Goal: Task Accomplishment & Management: Complete application form

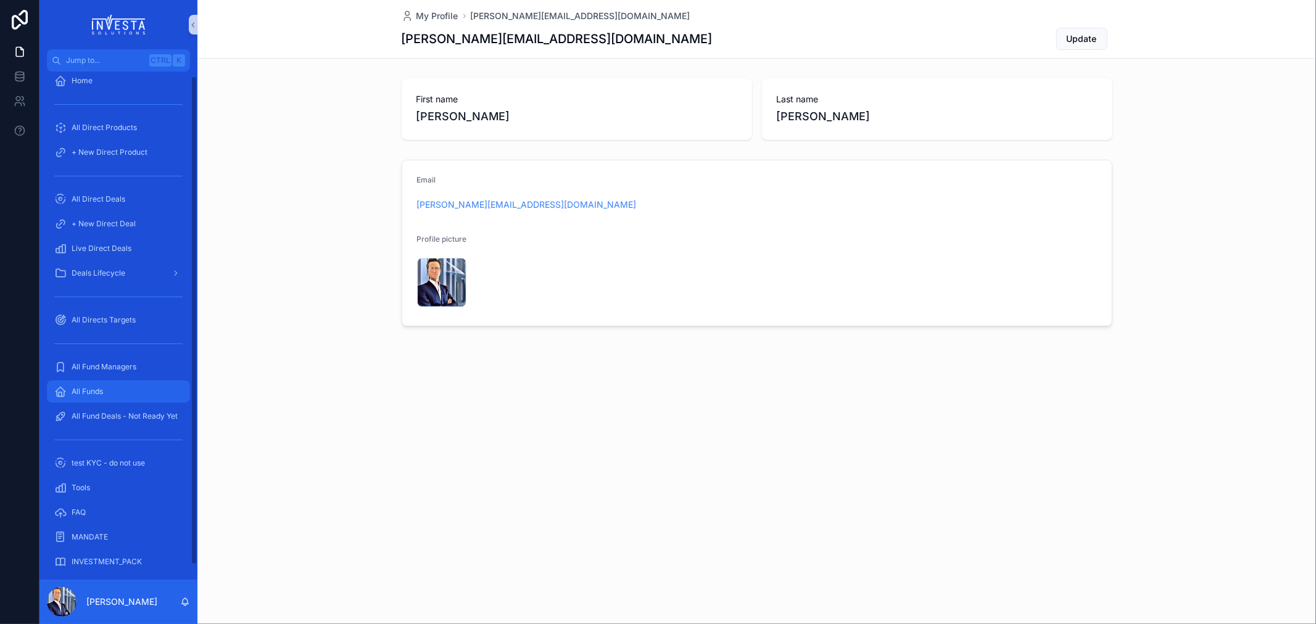
scroll to position [19, 0]
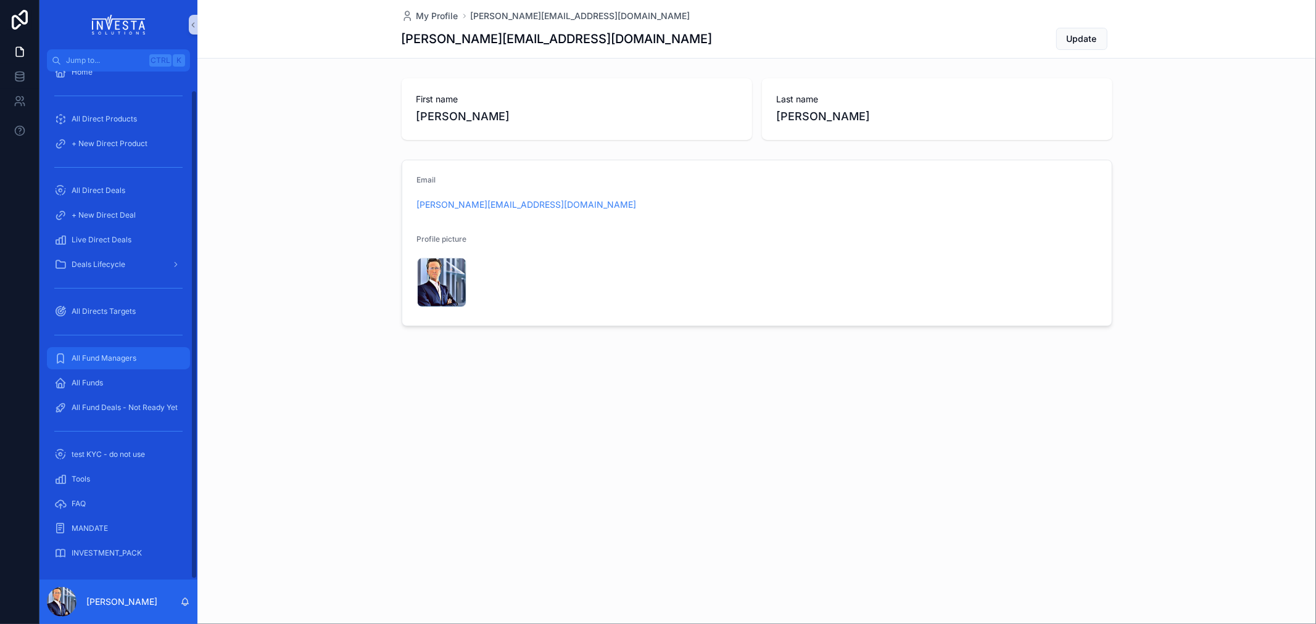
click at [111, 354] on span "All Fund Managers" at bounding box center [104, 359] width 65 height 10
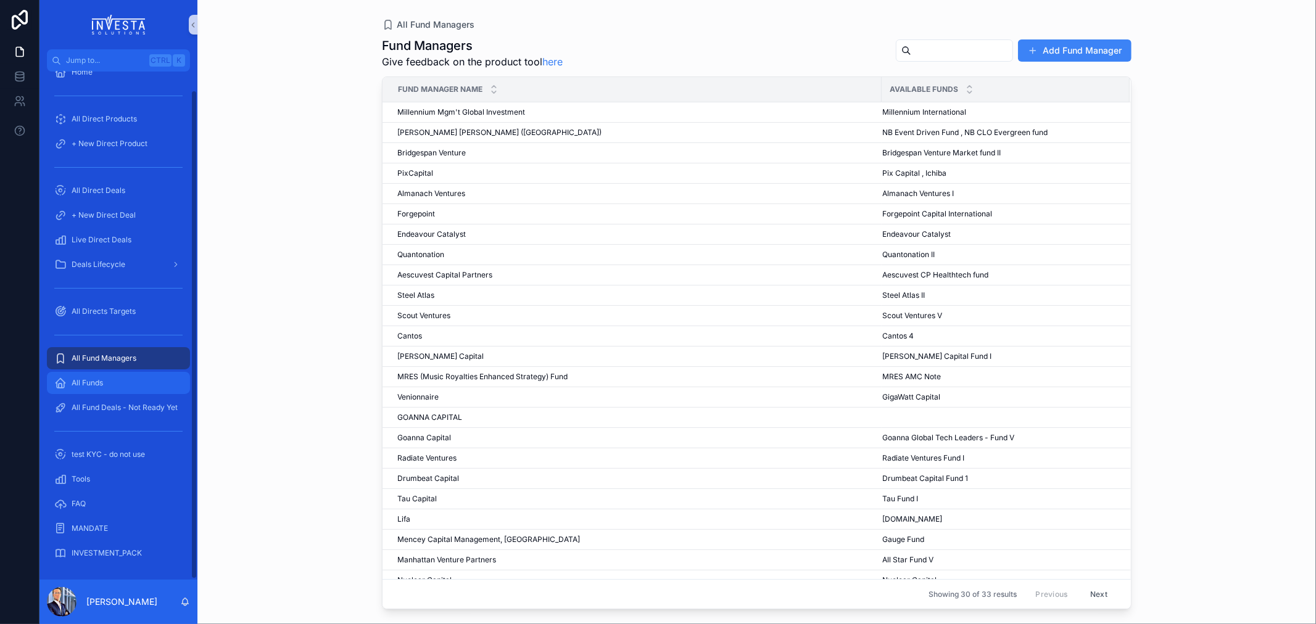
click at [83, 383] on span "All Funds" at bounding box center [87, 383] width 31 height 10
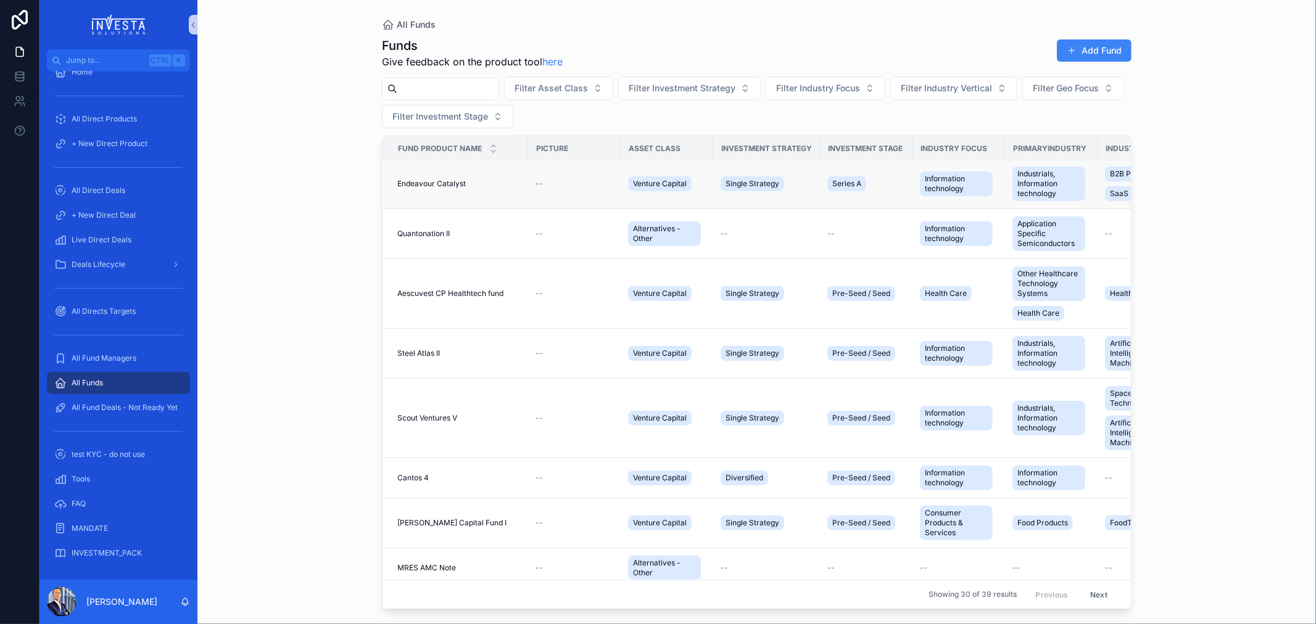
scroll to position [205, 0]
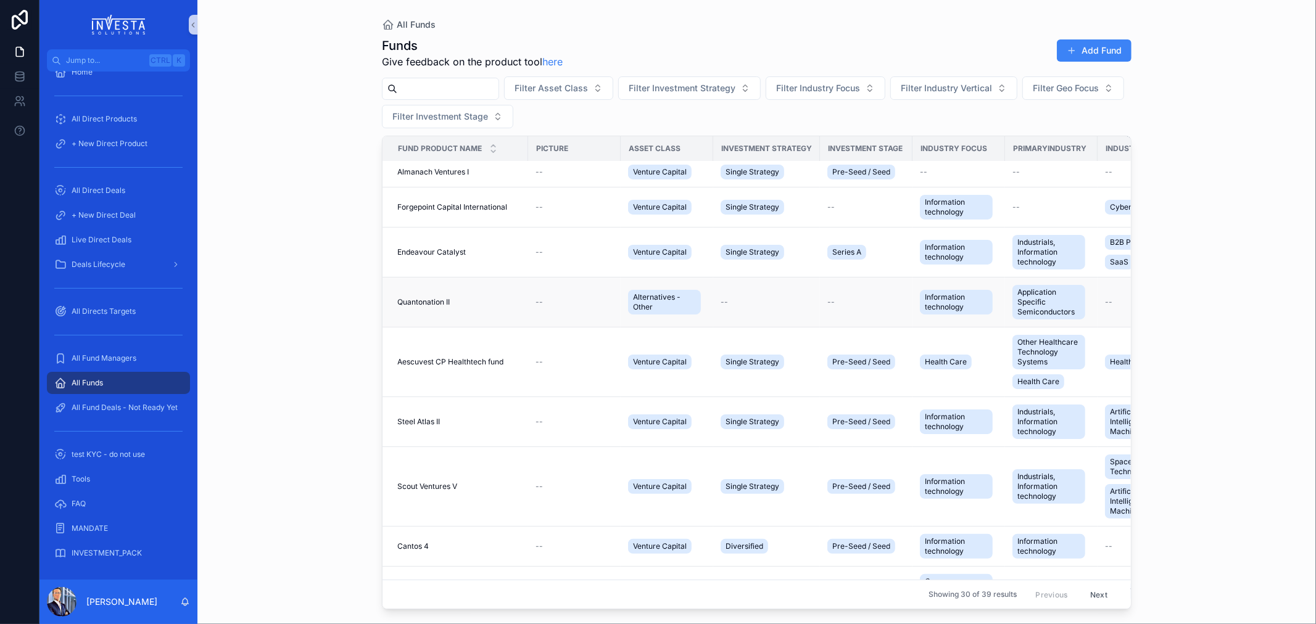
click at [423, 304] on span "Quantonation II" at bounding box center [423, 302] width 52 height 10
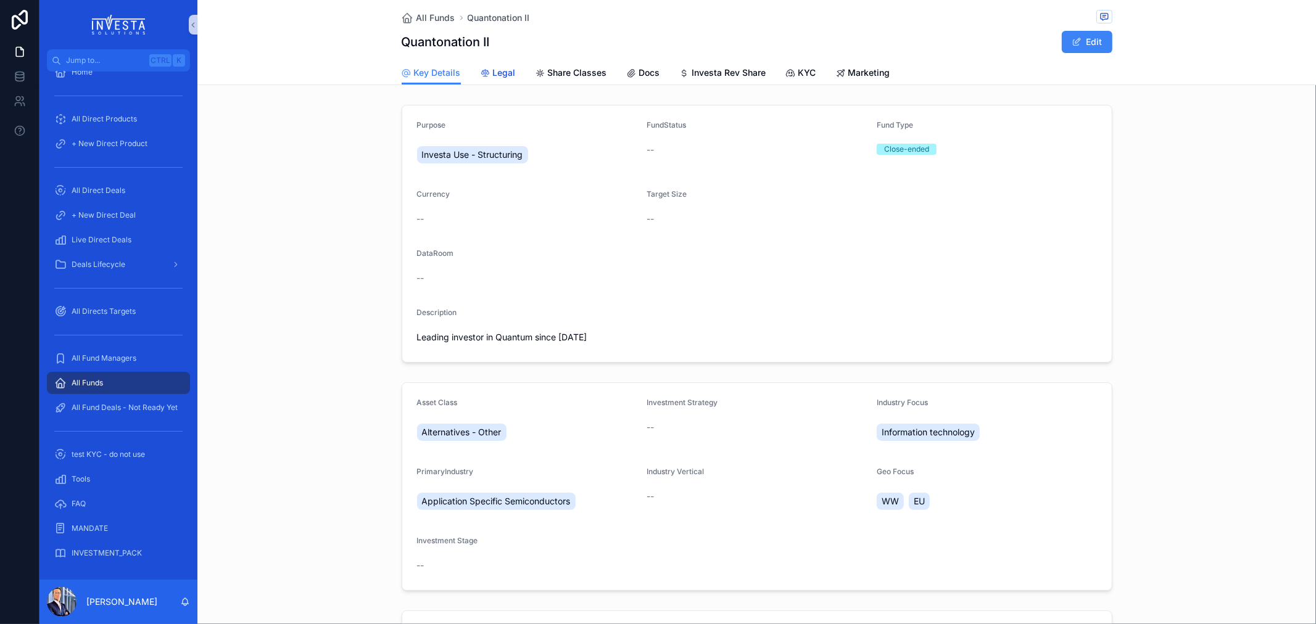
click at [503, 70] on span "Legal" at bounding box center [504, 73] width 23 height 12
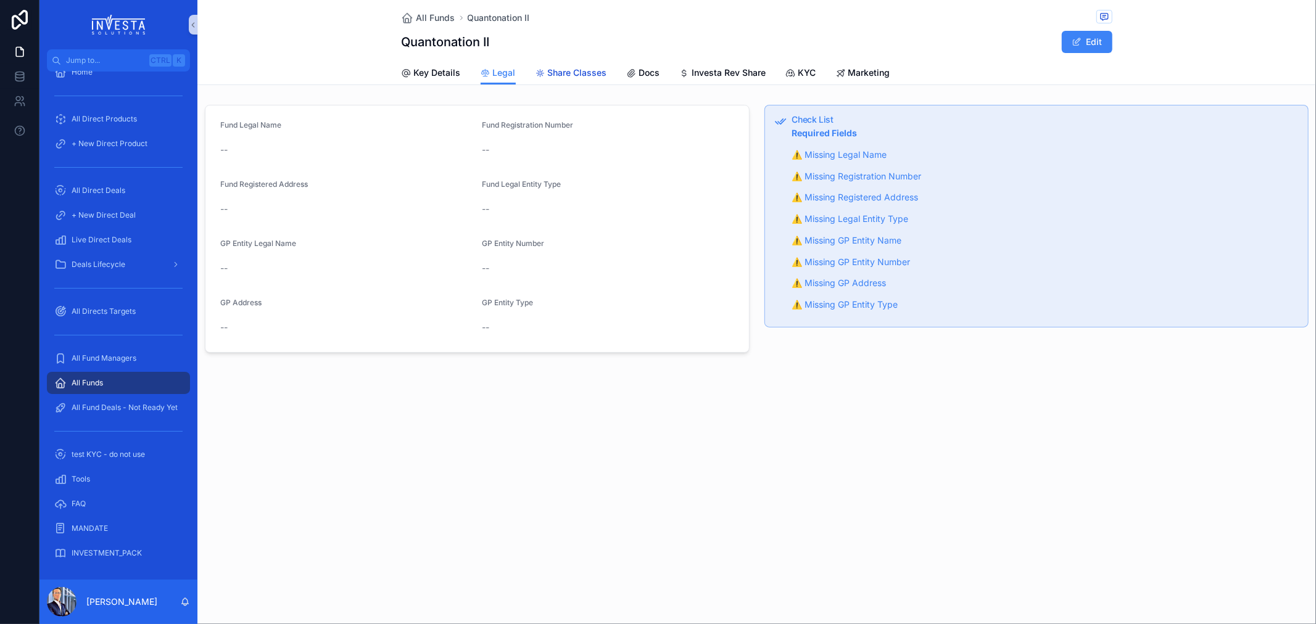
click at [578, 78] on span "Share Classes" at bounding box center [577, 73] width 59 height 12
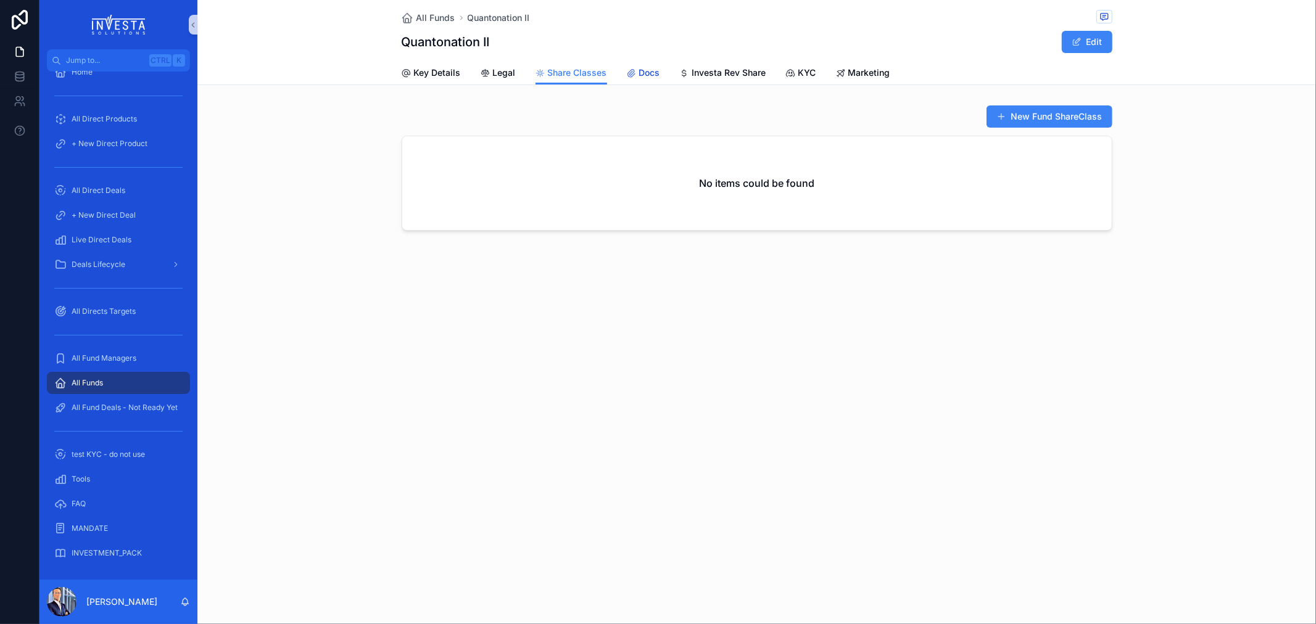
click at [649, 71] on span "Docs" at bounding box center [649, 73] width 21 height 12
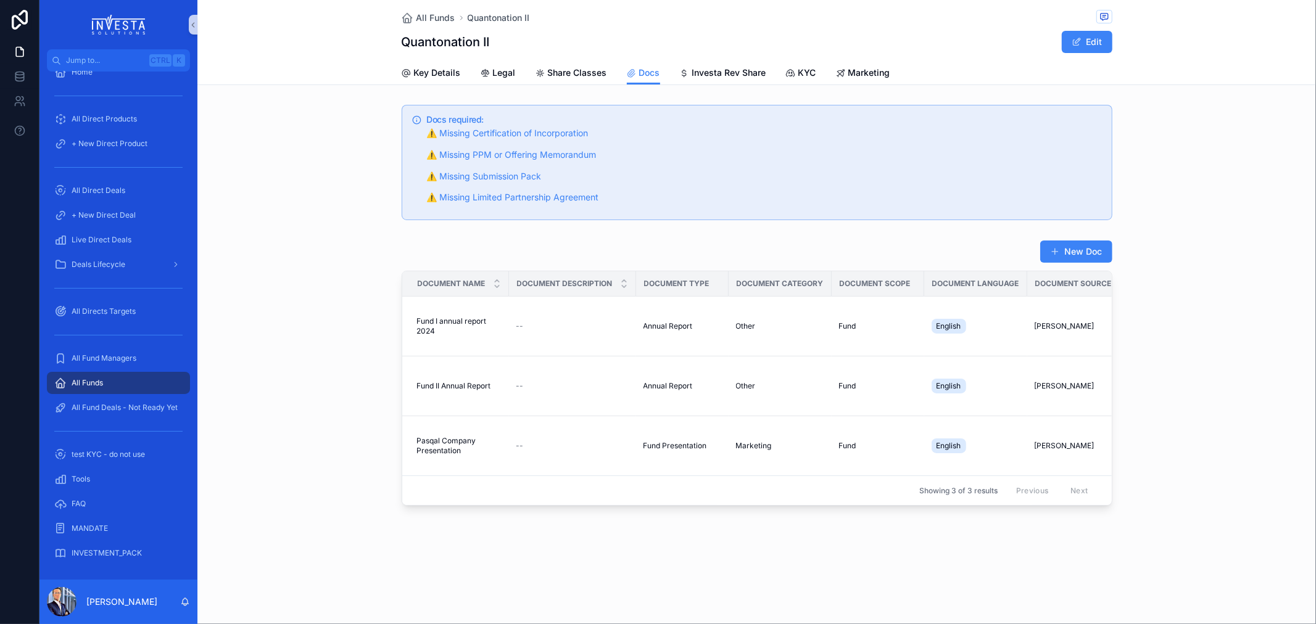
click at [394, 439] on div "New Doc Document Name Document Description Document Type Document Category Docu…" at bounding box center [756, 373] width 1118 height 276
click at [471, 448] on span "Pasqal Company Presentation" at bounding box center [459, 446] width 85 height 20
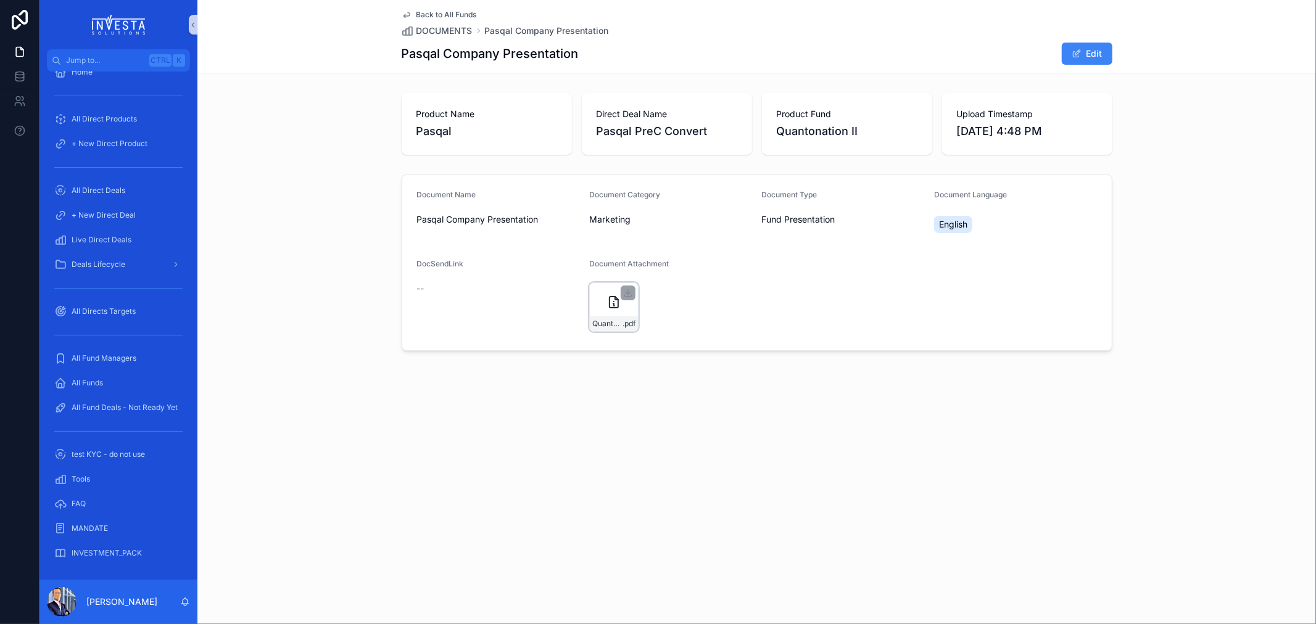
click at [606, 299] on icon "scrollable content" at bounding box center [613, 302] width 15 height 15
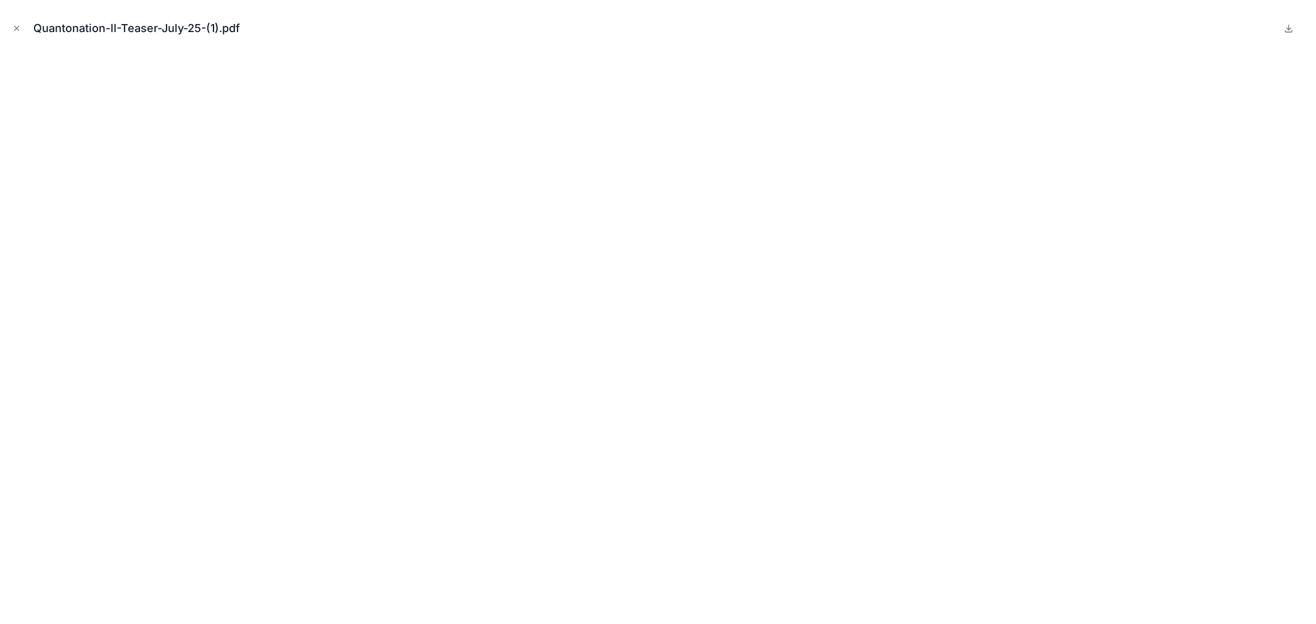
click at [25, 27] on div "Quantonation-II-Teaser-July-25-(1).pdf" at bounding box center [658, 28] width 1296 height 37
click at [15, 31] on icon "Close modal" at bounding box center [16, 28] width 9 height 9
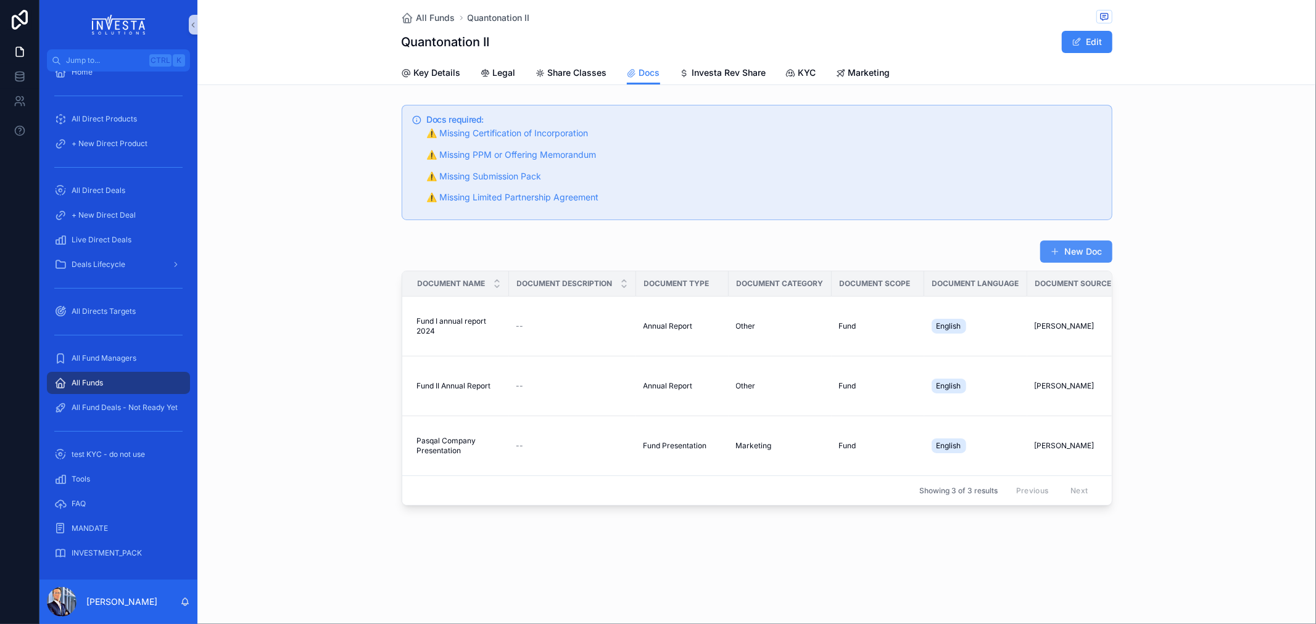
click at [1072, 255] on button "New Doc" at bounding box center [1076, 252] width 72 height 22
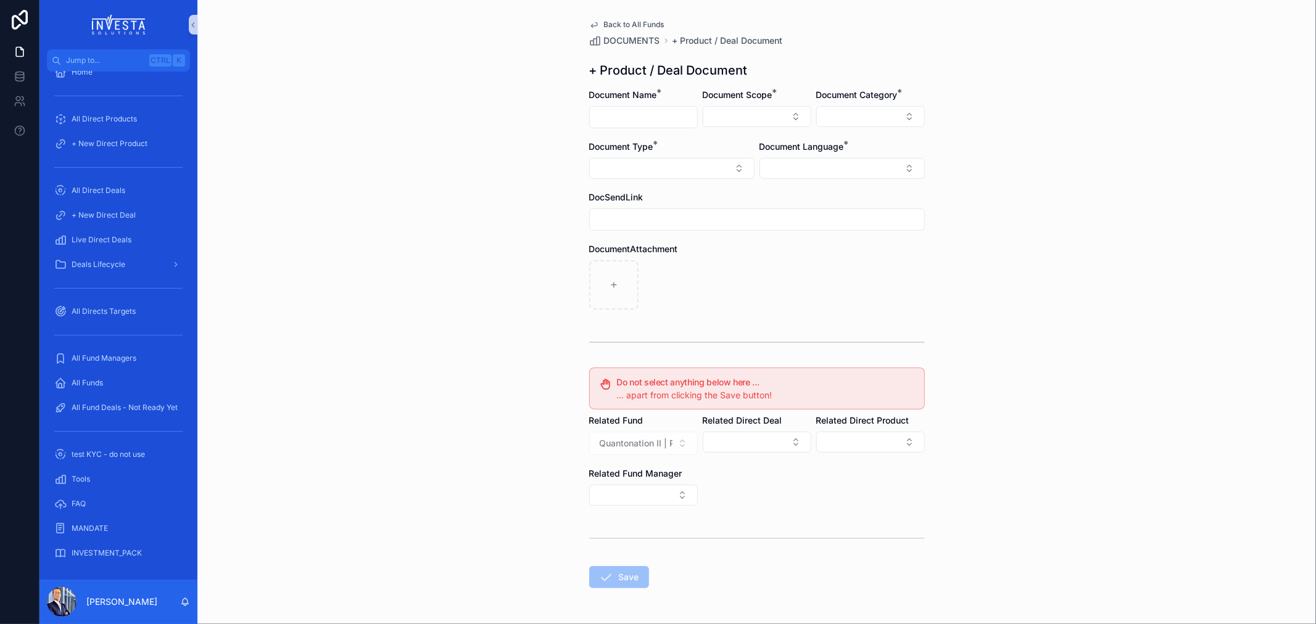
click at [631, 117] on input "scrollable content" at bounding box center [643, 117] width 107 height 17
click at [529, 133] on div "Back to All Funds DOCUMENTS + Product / Deal Document + Product / Deal Document…" at bounding box center [756, 312] width 1118 height 624
click at [626, 20] on span "Back to All Funds" at bounding box center [634, 25] width 60 height 10
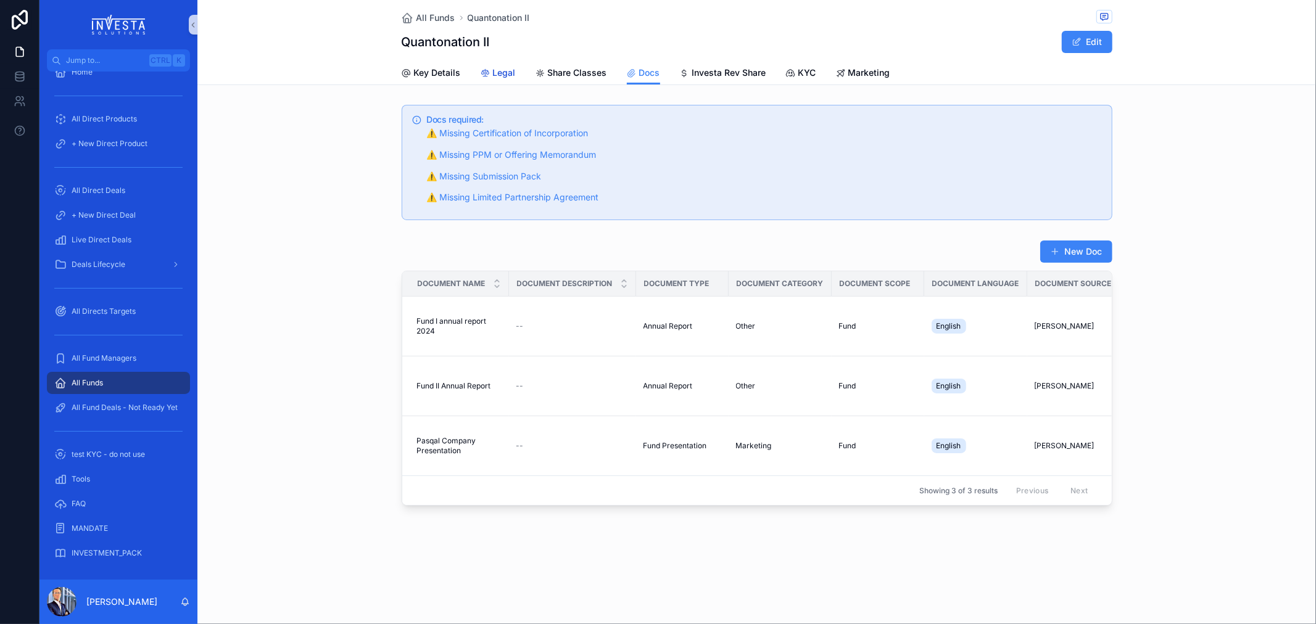
click at [496, 78] on span "Legal" at bounding box center [504, 73] width 23 height 12
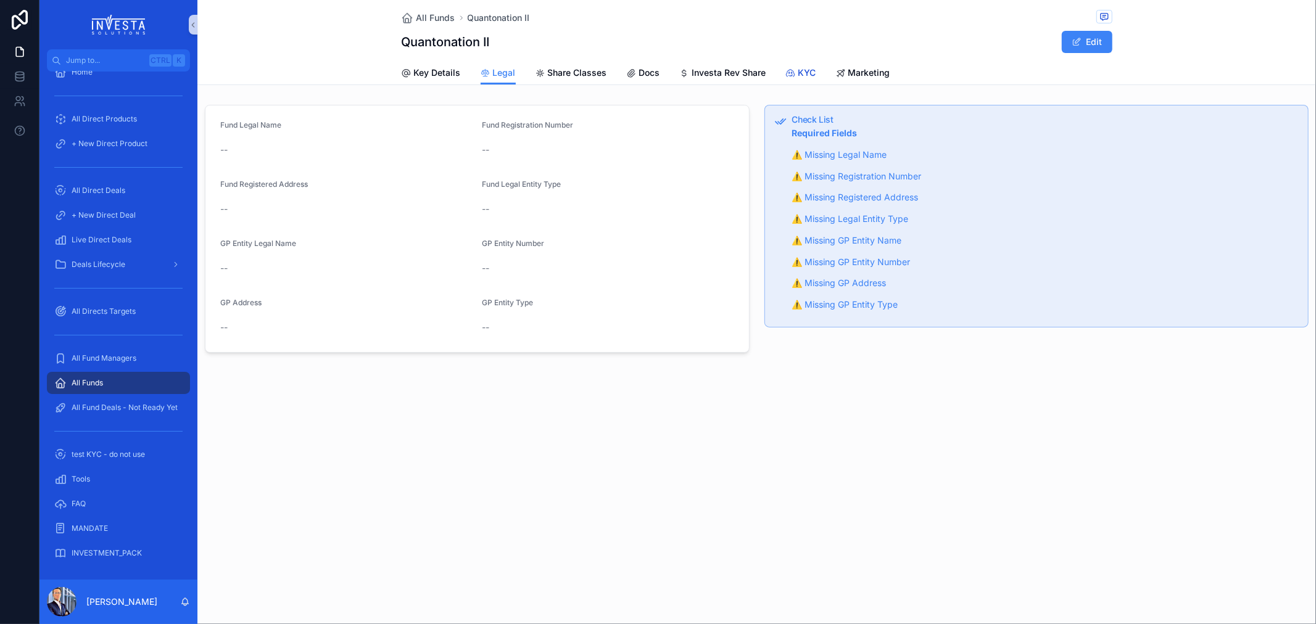
click at [805, 73] on span "KYC" at bounding box center [807, 73] width 18 height 12
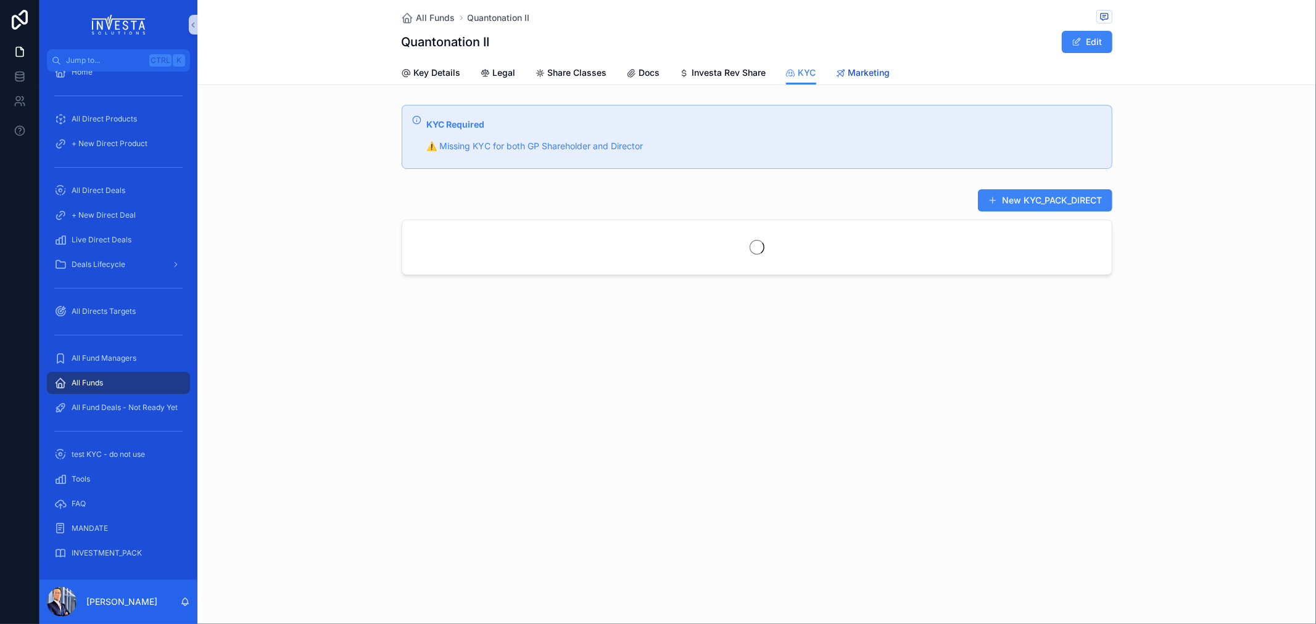
click at [861, 72] on span "Marketing" at bounding box center [869, 73] width 42 height 12
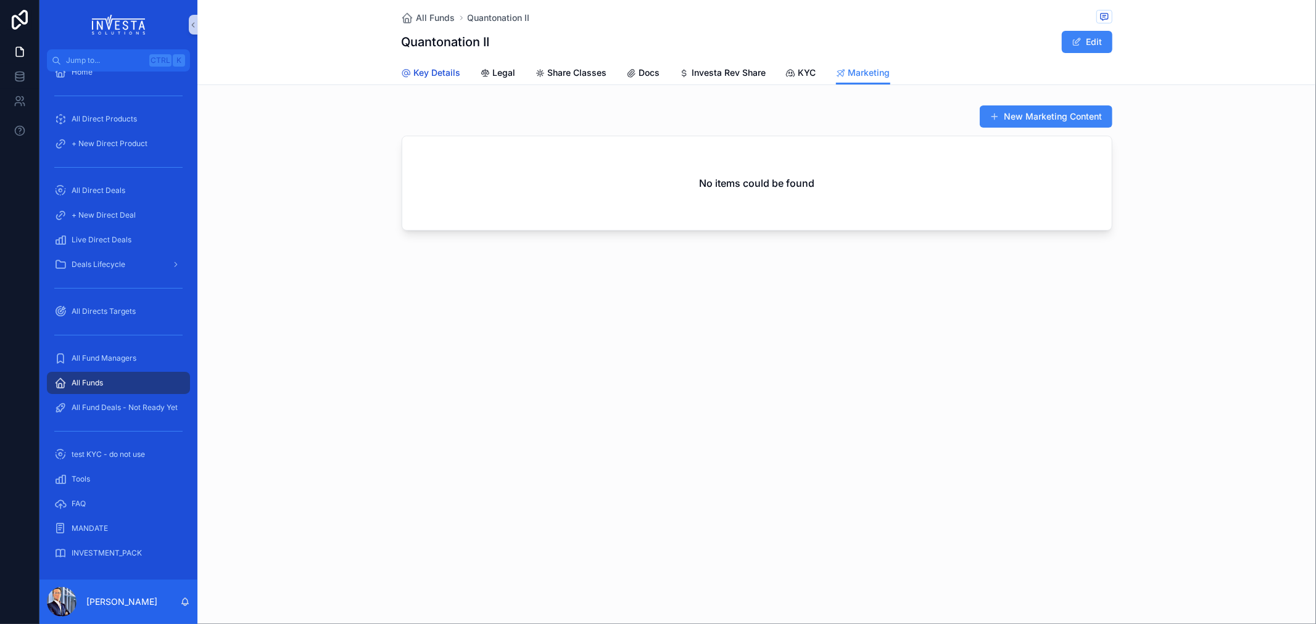
click at [432, 70] on span "Key Details" at bounding box center [437, 73] width 47 height 12
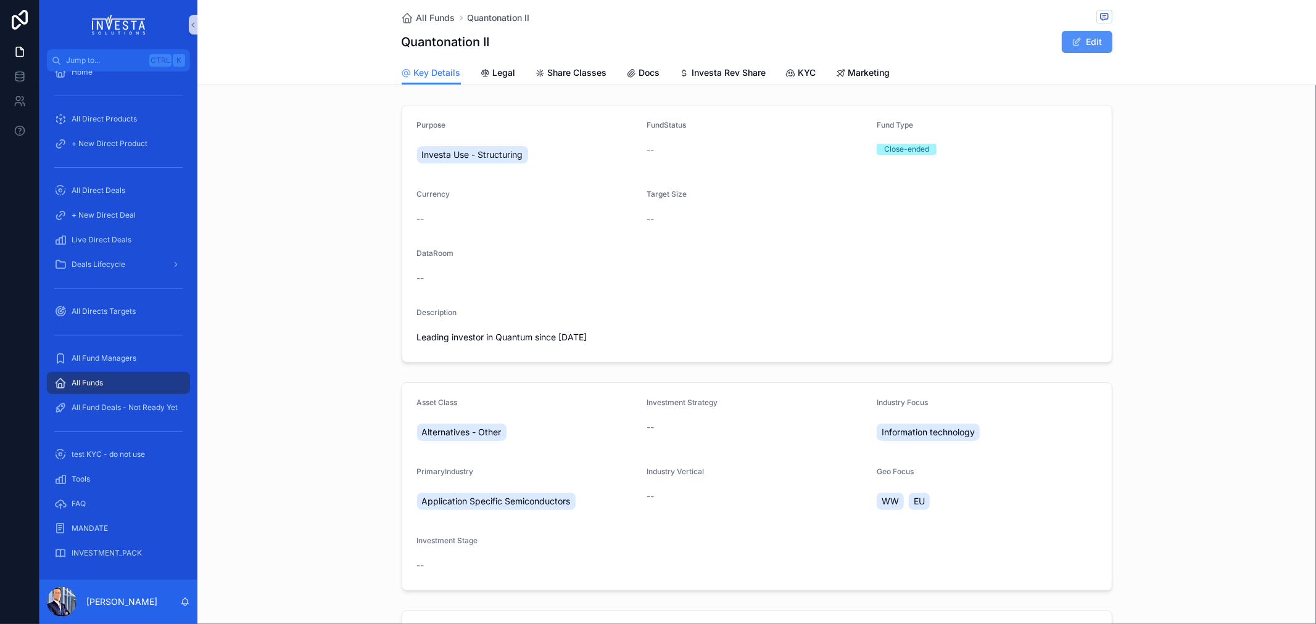
click at [1072, 39] on span "scrollable content" at bounding box center [1077, 42] width 10 height 10
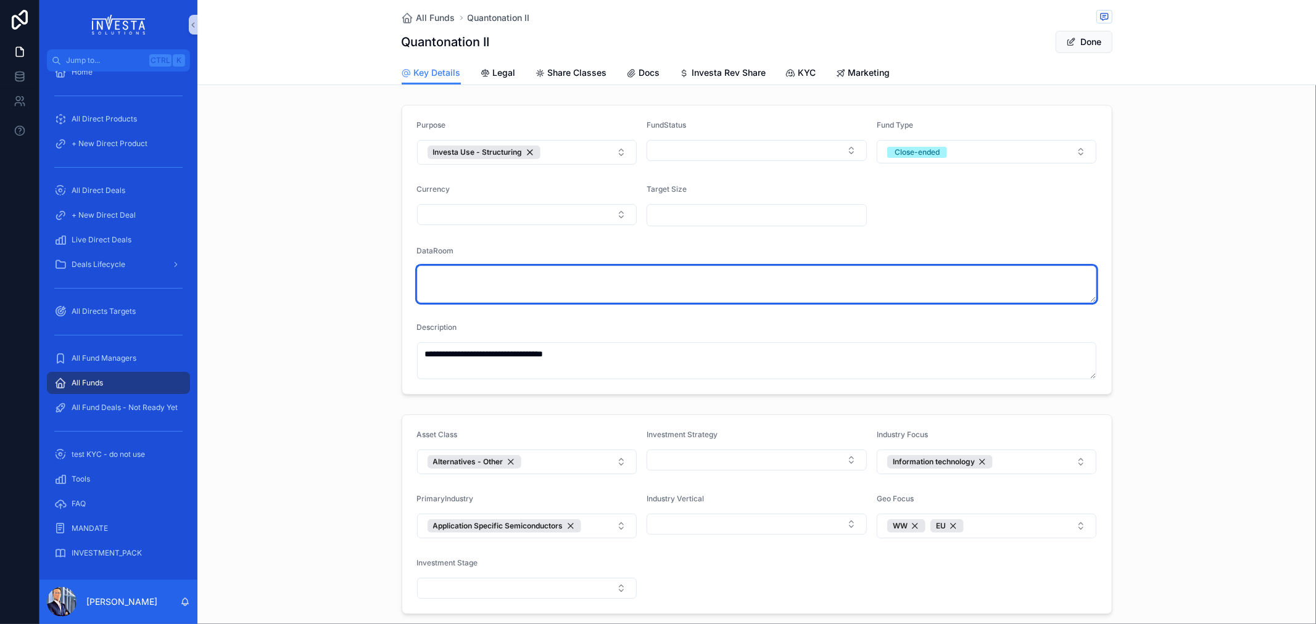
click at [421, 287] on textarea "scrollable content" at bounding box center [757, 284] width 680 height 37
paste textarea "**********"
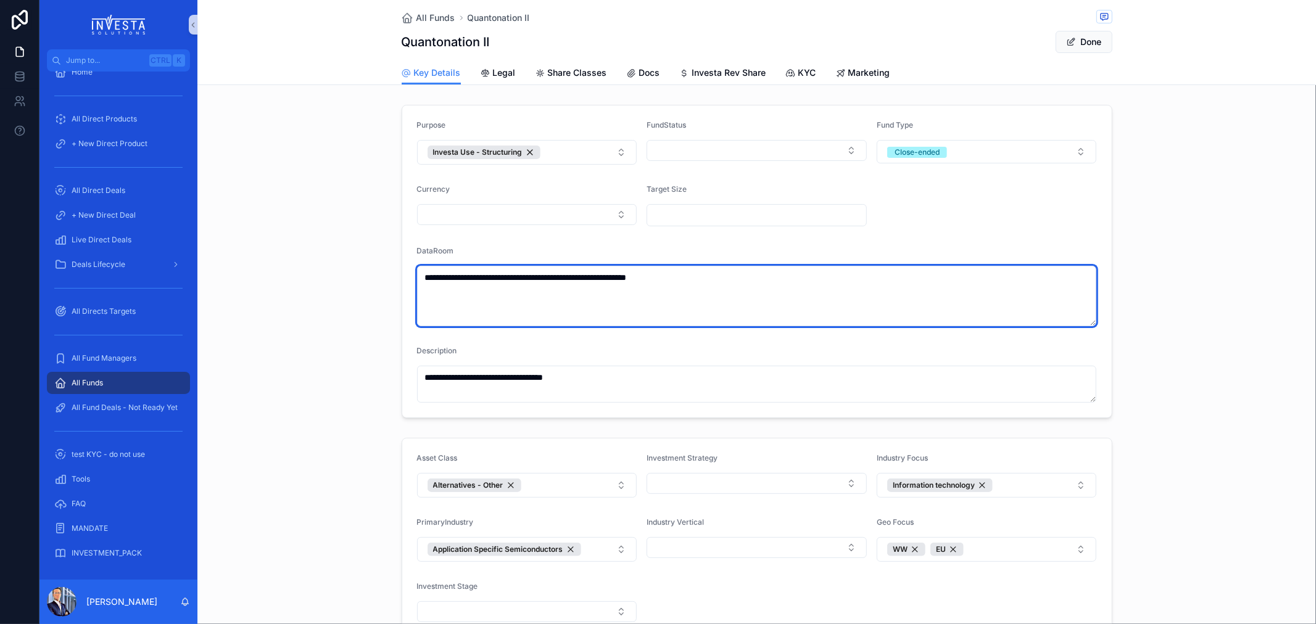
type textarea "**********"
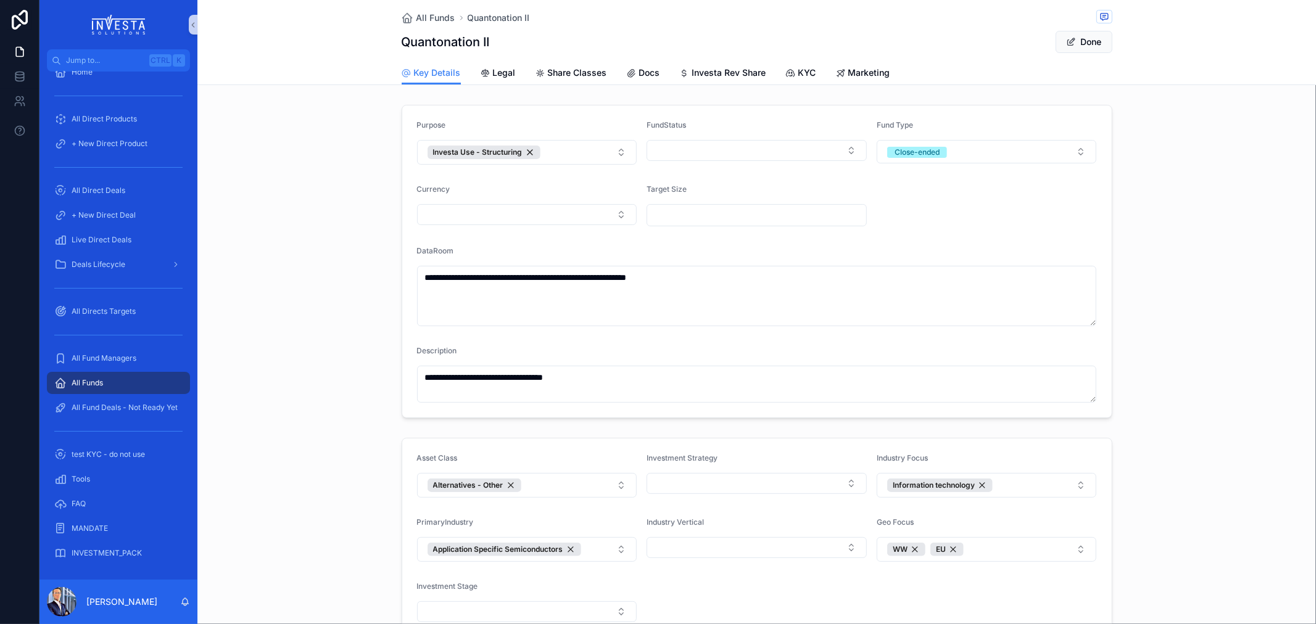
click at [337, 306] on div "**********" at bounding box center [756, 261] width 1118 height 323
click at [1080, 46] on button "Done" at bounding box center [1084, 42] width 57 height 22
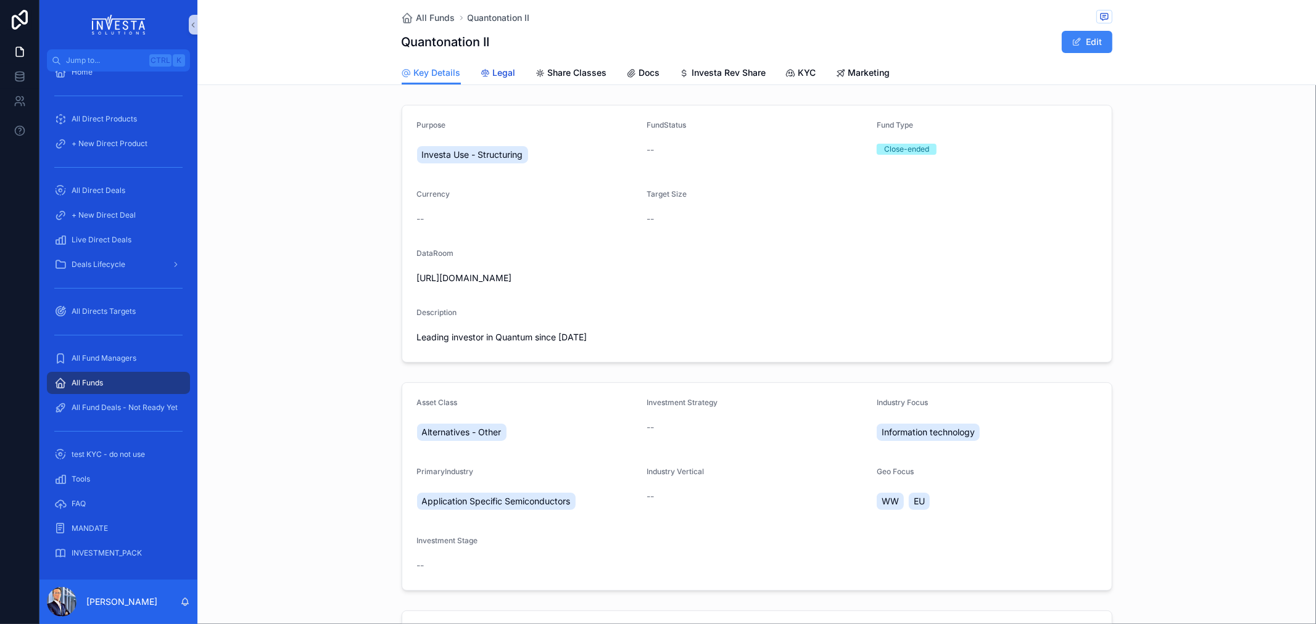
click at [481, 62] on link "Legal" at bounding box center [498, 74] width 35 height 25
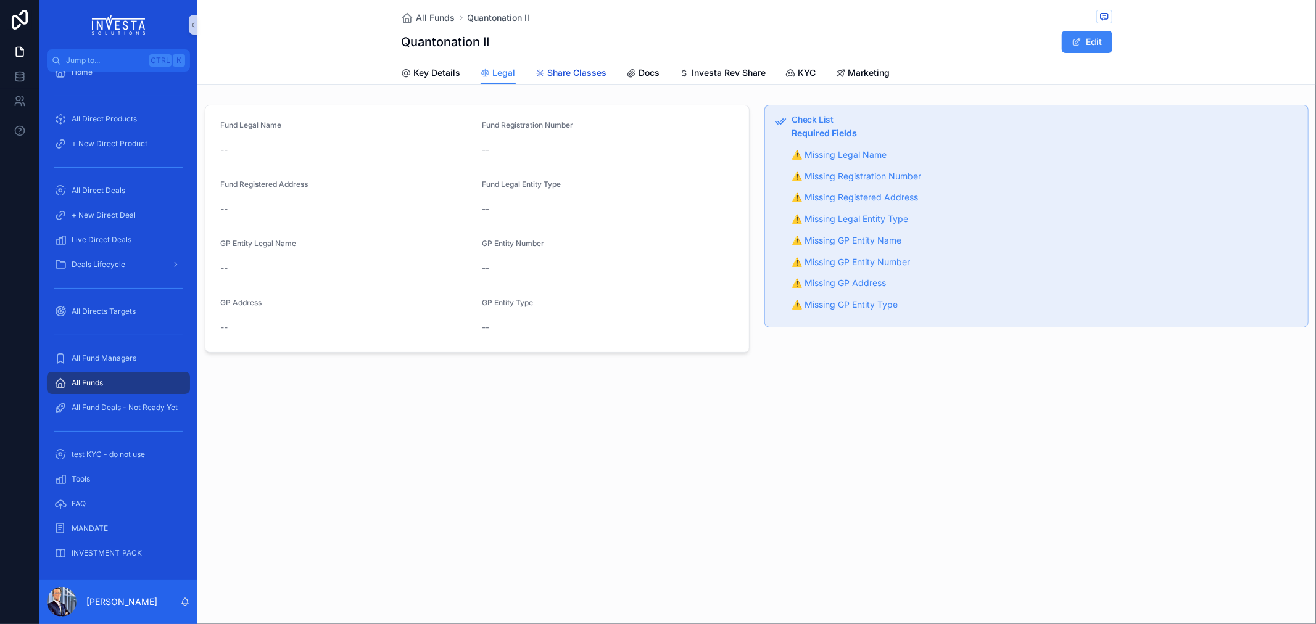
click at [573, 69] on span "Share Classes" at bounding box center [577, 73] width 59 height 12
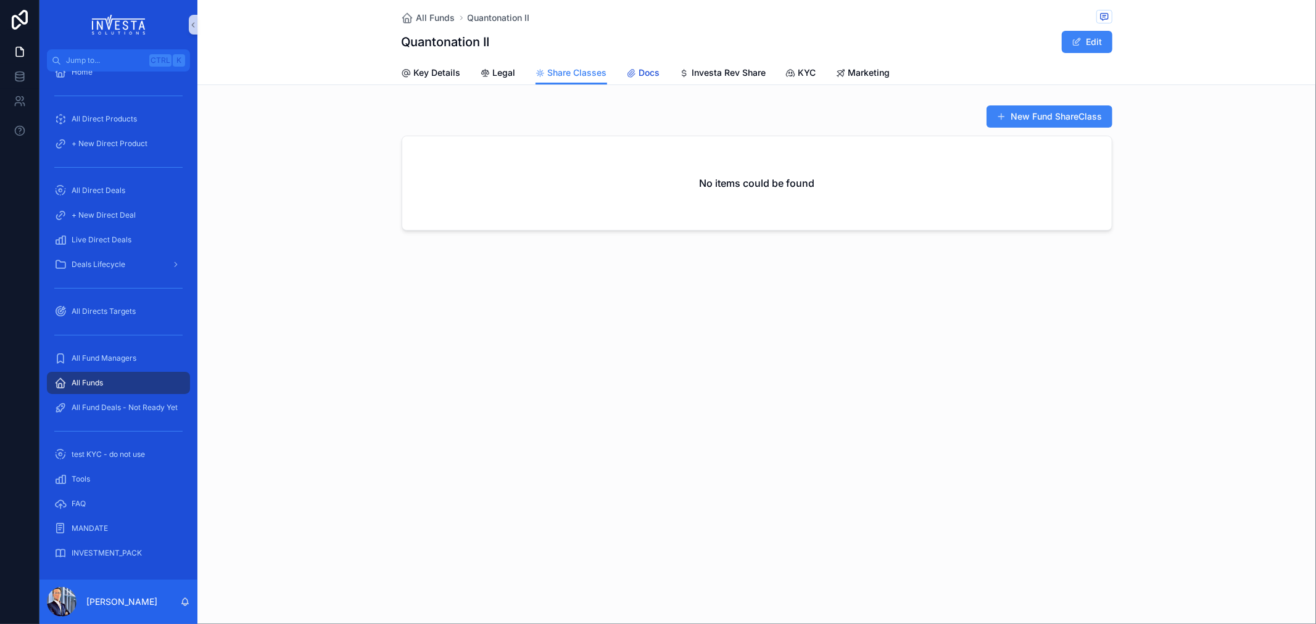
click at [639, 70] on span "Docs" at bounding box center [649, 73] width 21 height 12
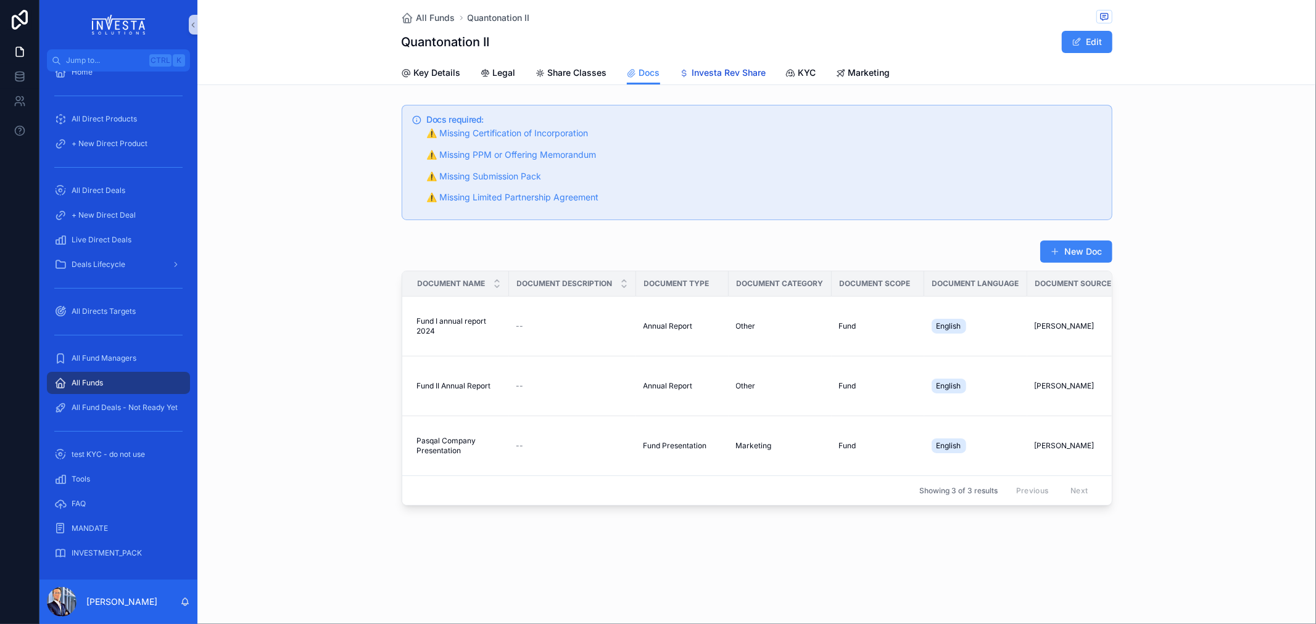
drag, startPoint x: 704, startPoint y: 73, endPoint x: 770, endPoint y: 72, distance: 66.0
click at [705, 73] on span "Investa Rev Share" at bounding box center [729, 73] width 74 height 12
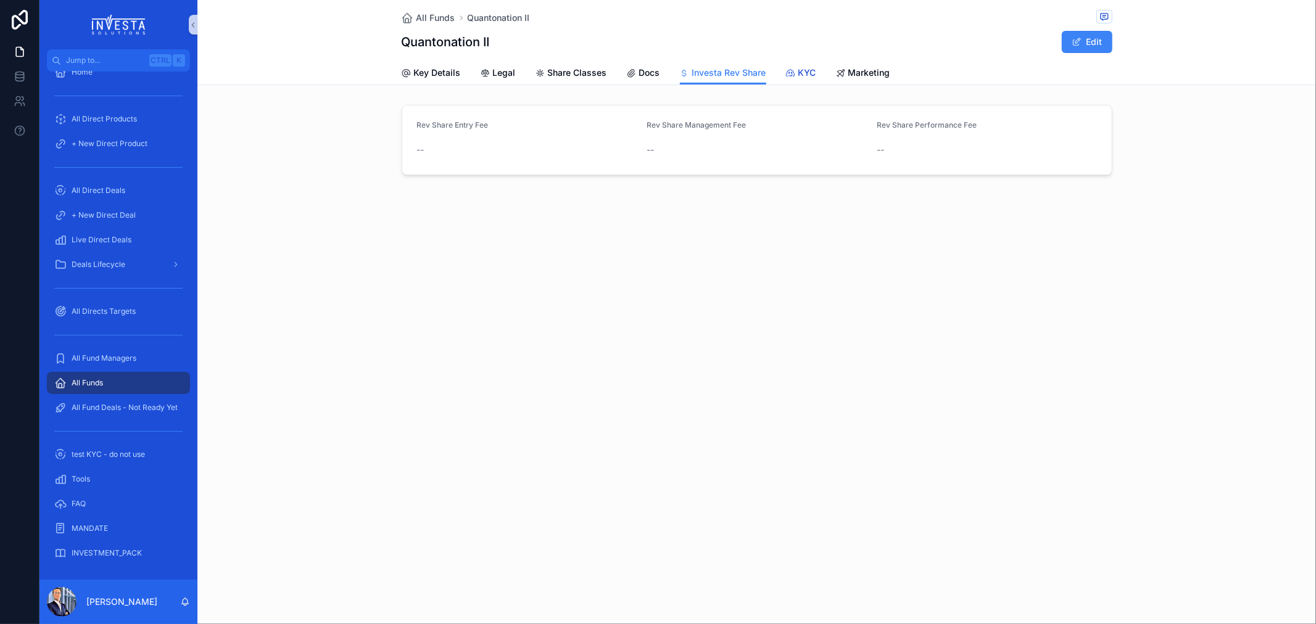
drag, startPoint x: 782, startPoint y: 72, endPoint x: 790, endPoint y: 72, distance: 8.0
click at [787, 72] on div "Key Details Legal Share Classes Docs Investa Rev Share KYC Marketing" at bounding box center [757, 72] width 711 height 23
click at [866, 70] on span "Marketing" at bounding box center [869, 73] width 42 height 12
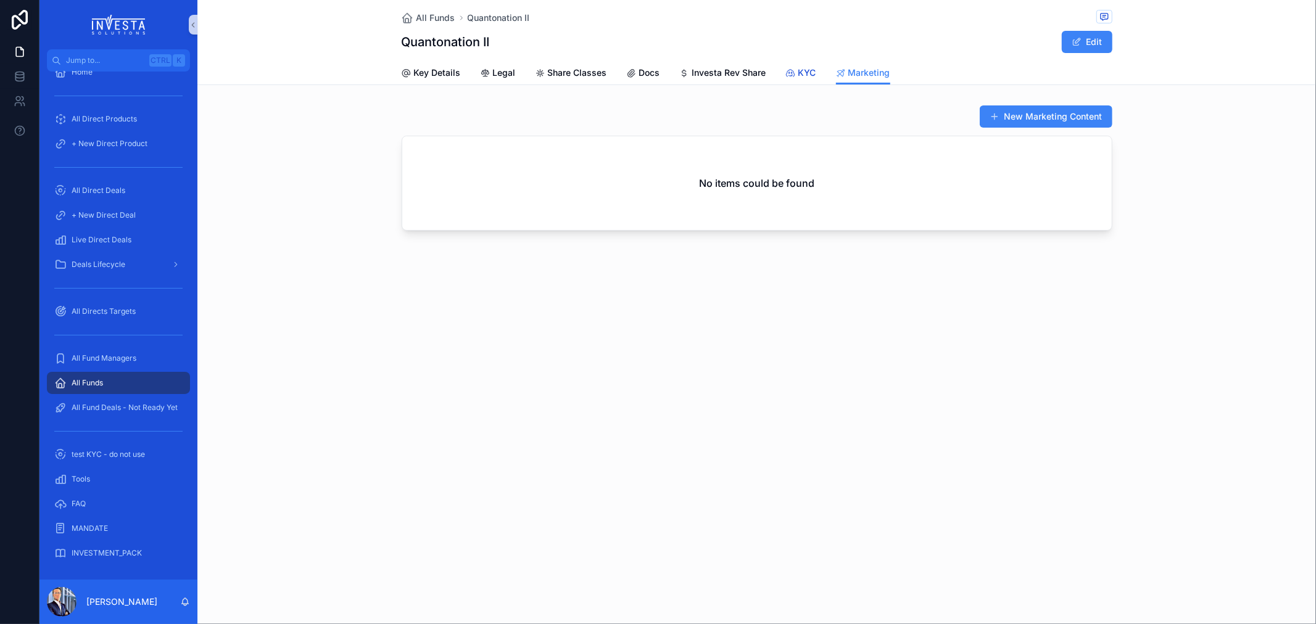
click at [794, 74] on div "KYC" at bounding box center [801, 73] width 30 height 12
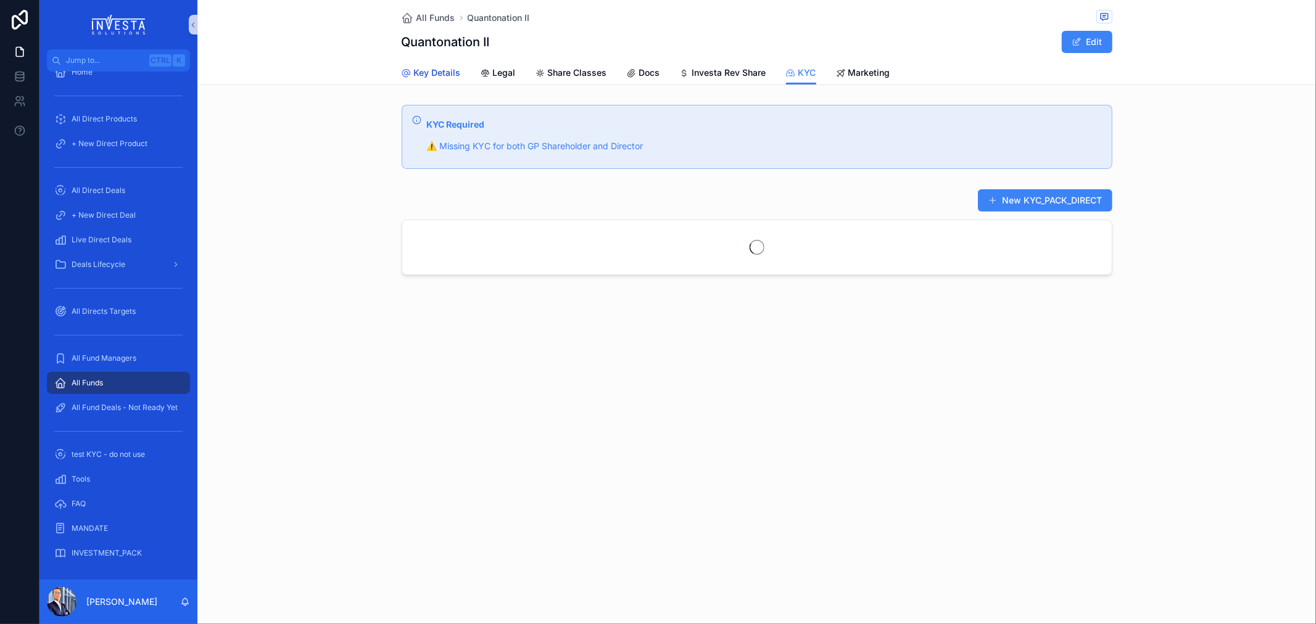
click at [439, 69] on span "Key Details" at bounding box center [437, 73] width 47 height 12
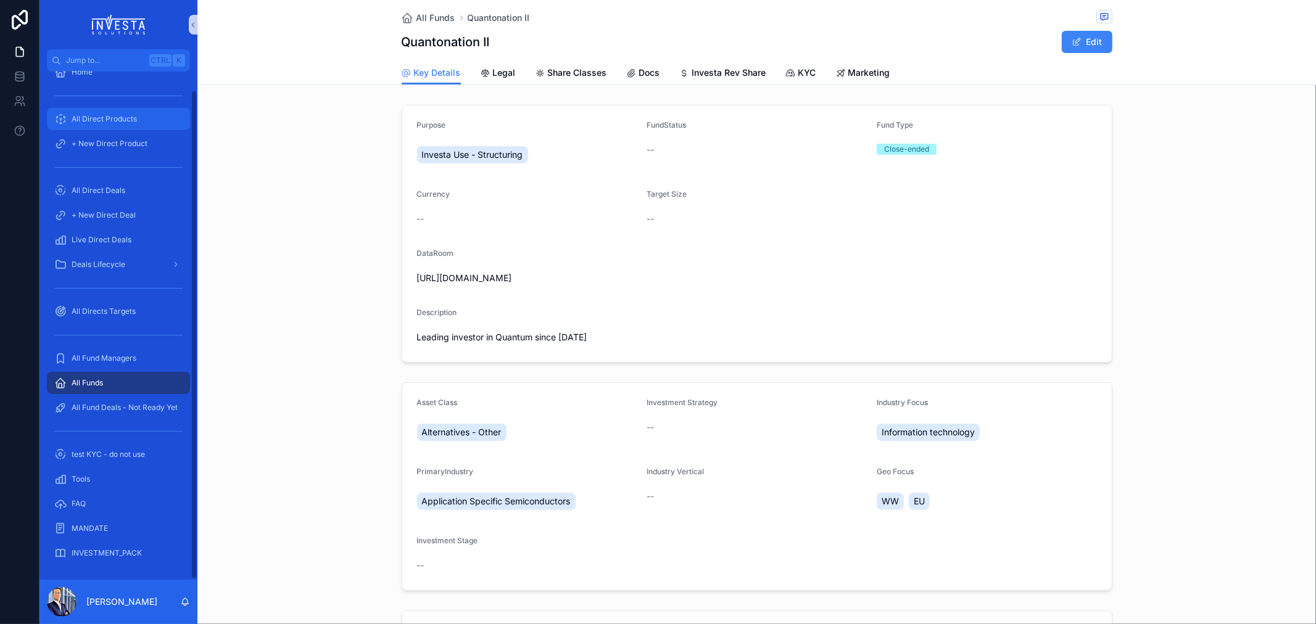
click at [93, 119] on span "All Direct Products" at bounding box center [104, 119] width 65 height 10
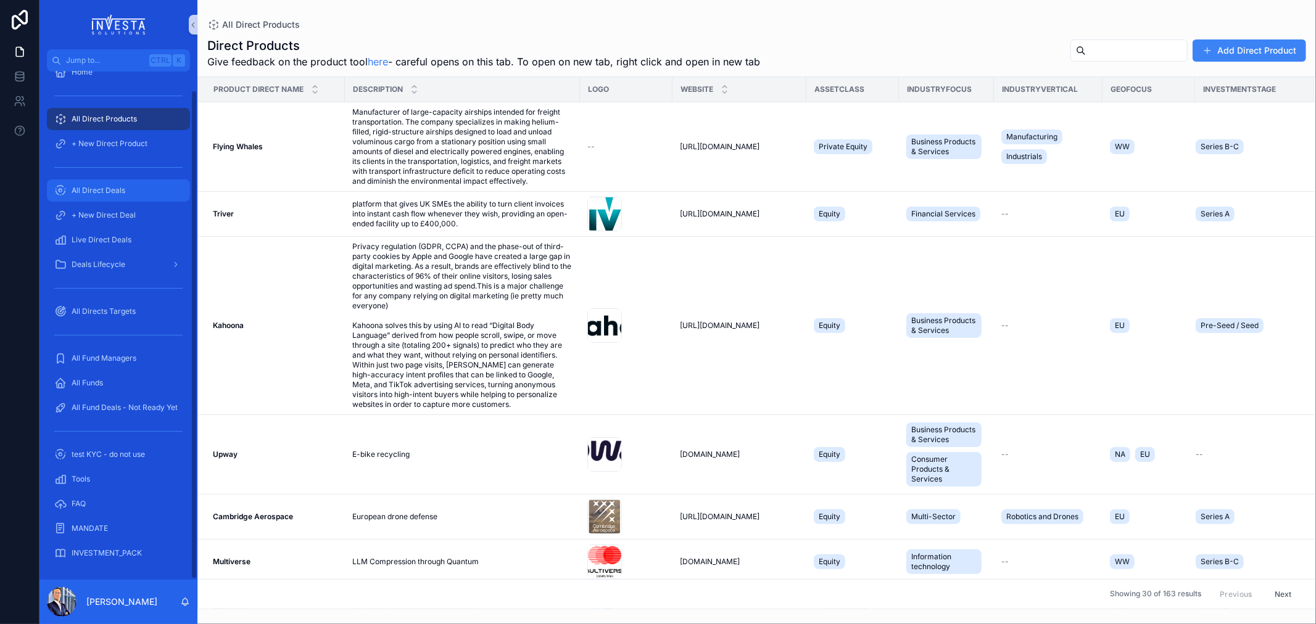
click at [85, 188] on span "All Direct Deals" at bounding box center [99, 191] width 54 height 10
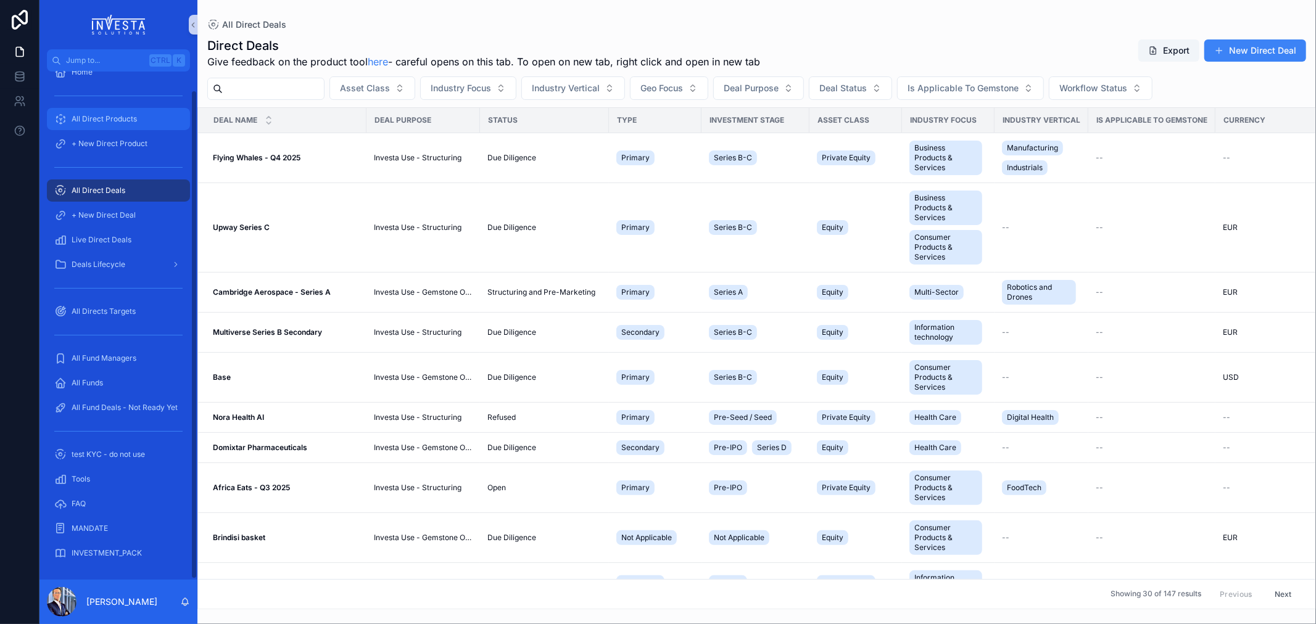
click at [162, 125] on div "All Direct Products" at bounding box center [118, 119] width 128 height 20
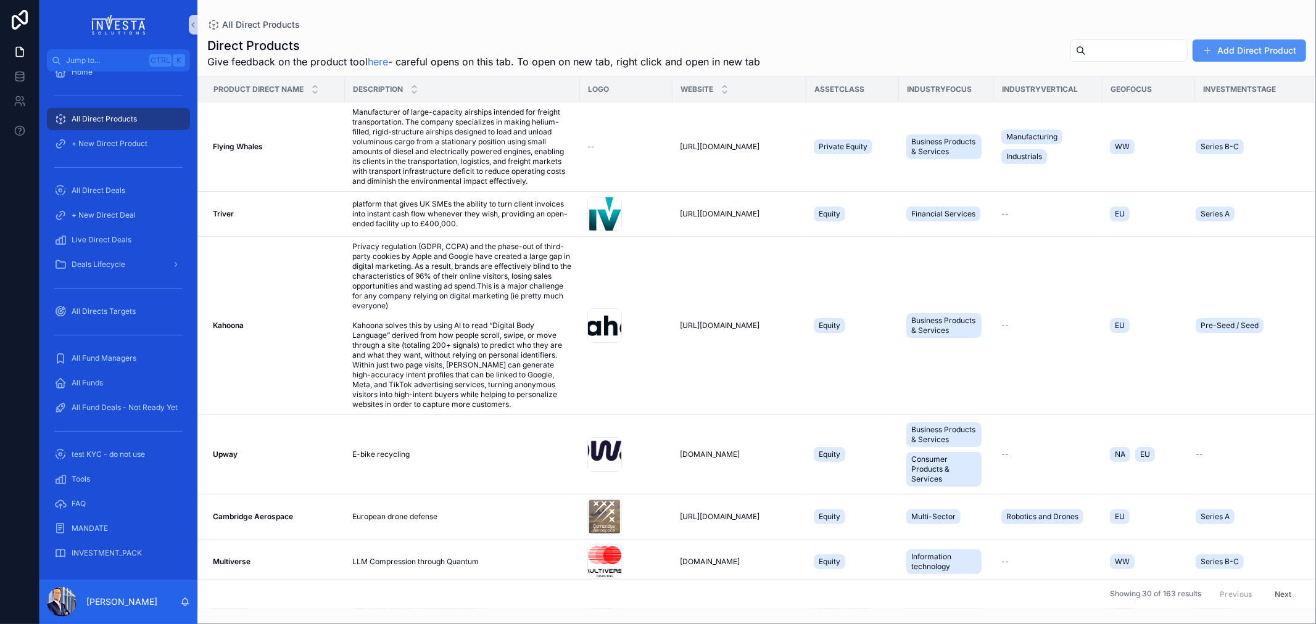
click at [1236, 48] on button "Add Direct Product" at bounding box center [1250, 50] width 114 height 22
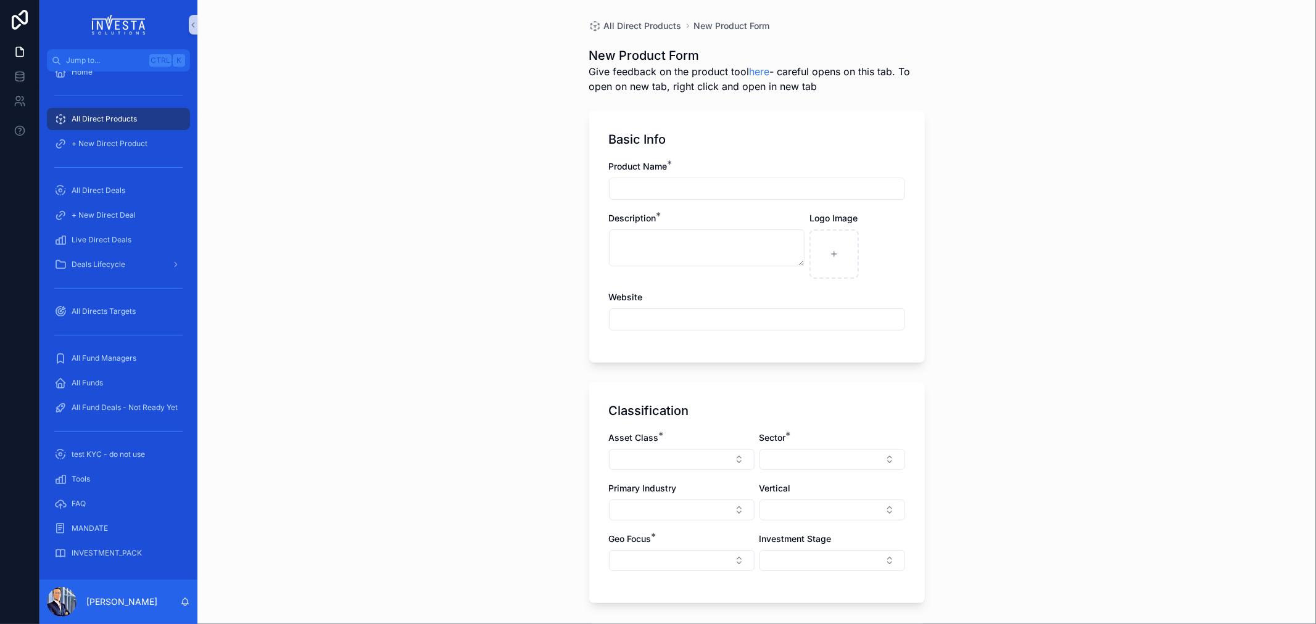
click at [647, 181] on input "scrollable content" at bounding box center [757, 188] width 295 height 17
click at [684, 186] on input "*****" at bounding box center [757, 188] width 295 height 17
type input "**********"
click at [700, 248] on textarea "scrollable content" at bounding box center [707, 247] width 196 height 37
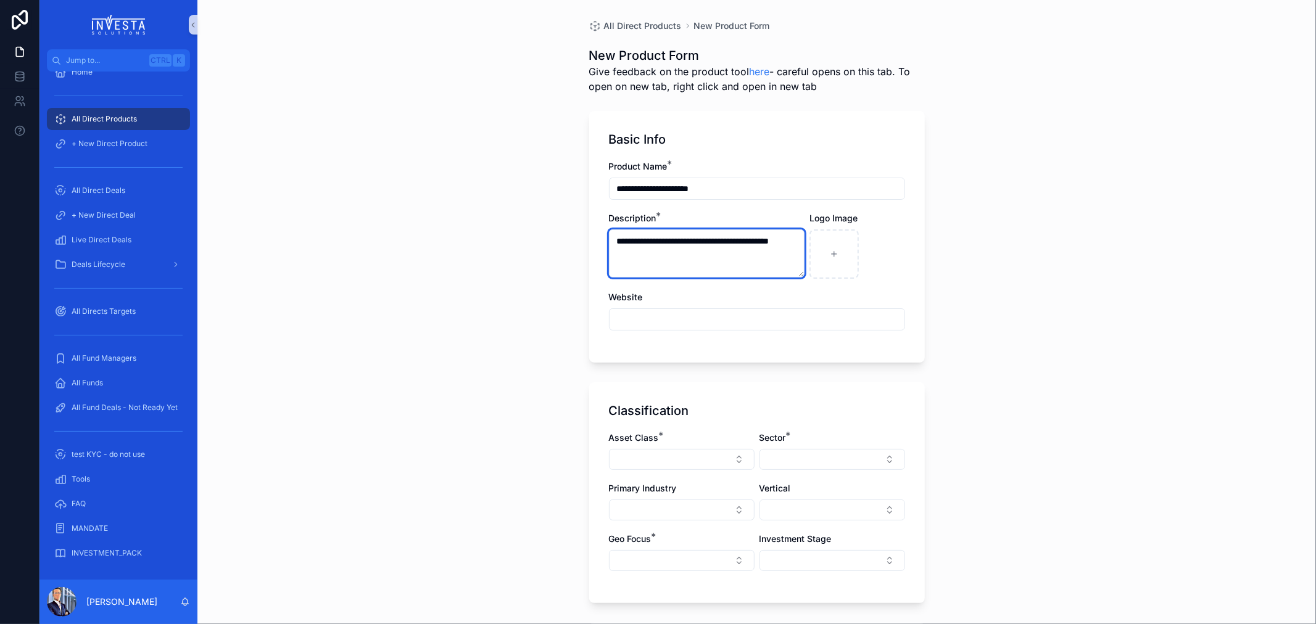
type textarea "**********"
click at [812, 246] on div "scrollable content" at bounding box center [833, 253] width 49 height 49
type input "**********"
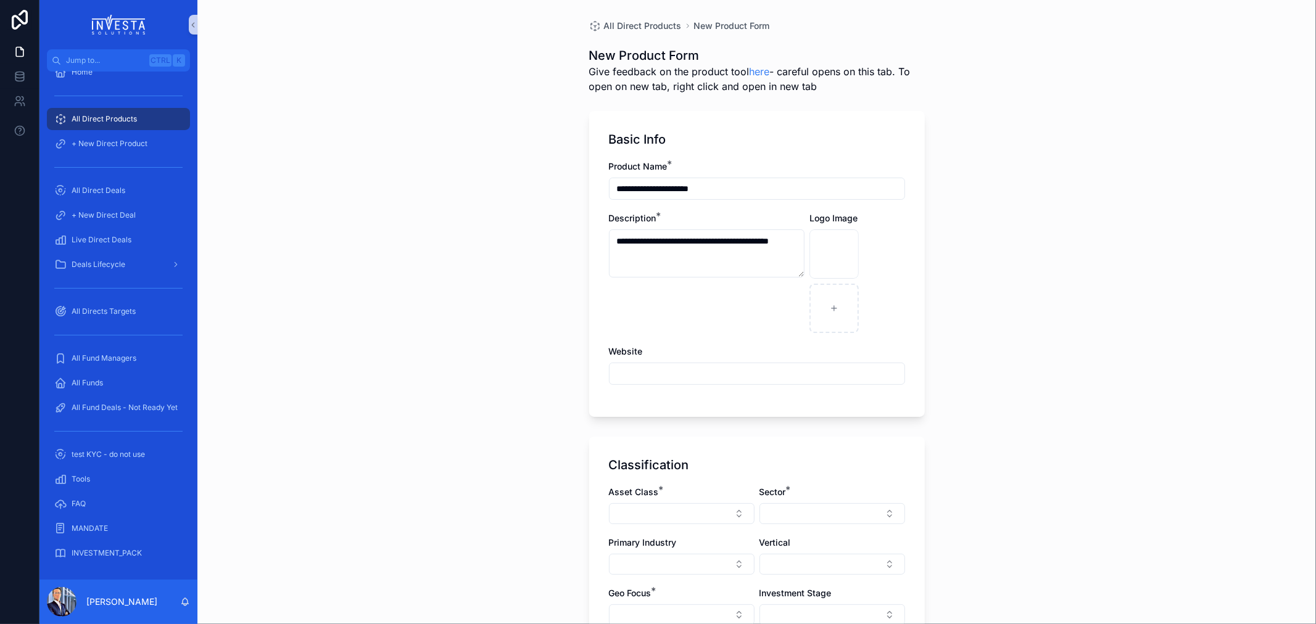
click at [734, 376] on input "scrollable content" at bounding box center [757, 373] width 295 height 17
paste input "**********"
type input "**********"
click at [496, 390] on div "**********" at bounding box center [756, 312] width 1118 height 624
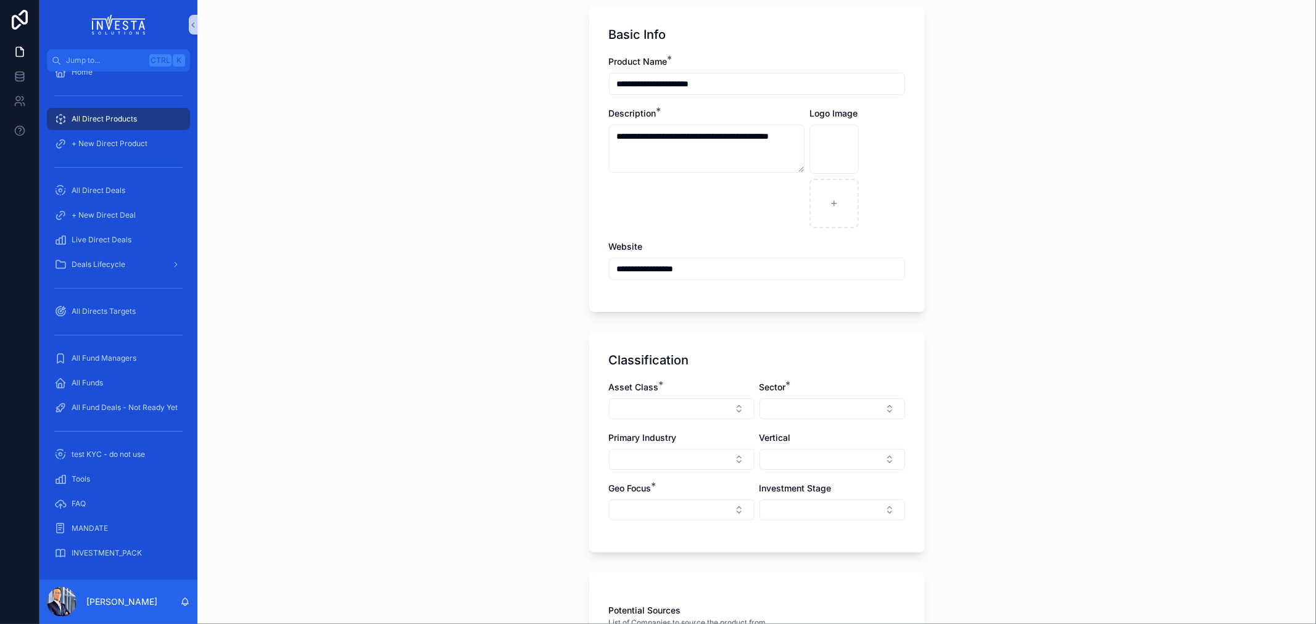
scroll to position [274, 0]
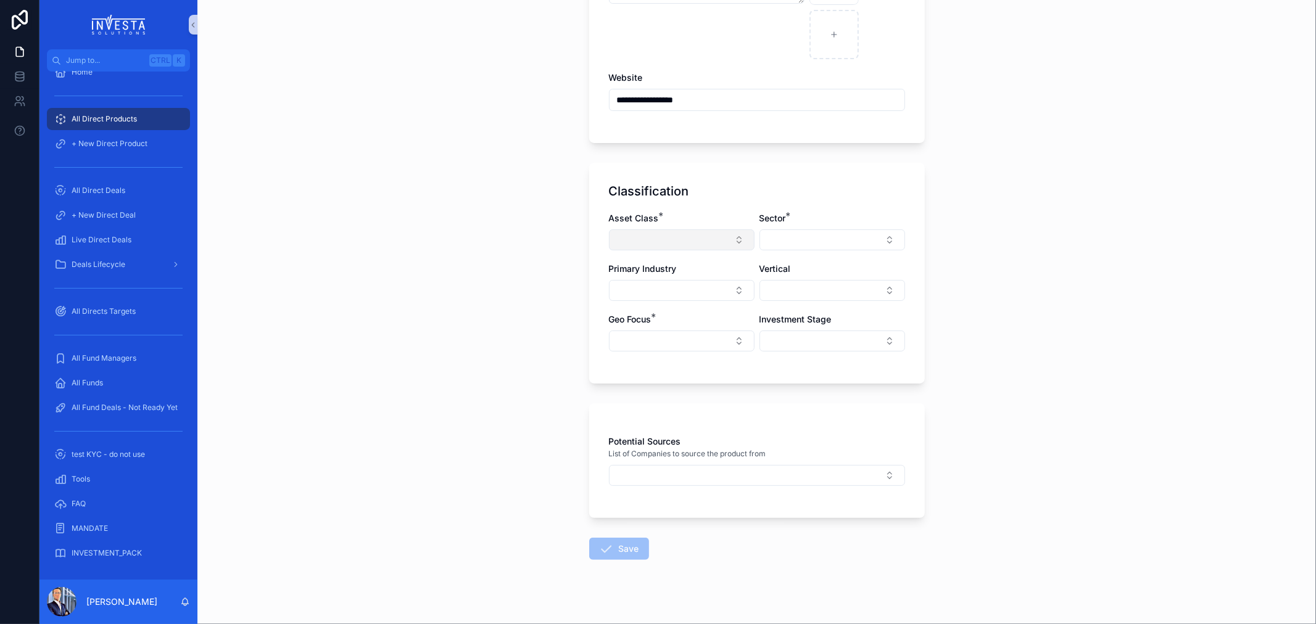
click at [685, 234] on button "Select Button" at bounding box center [682, 239] width 146 height 21
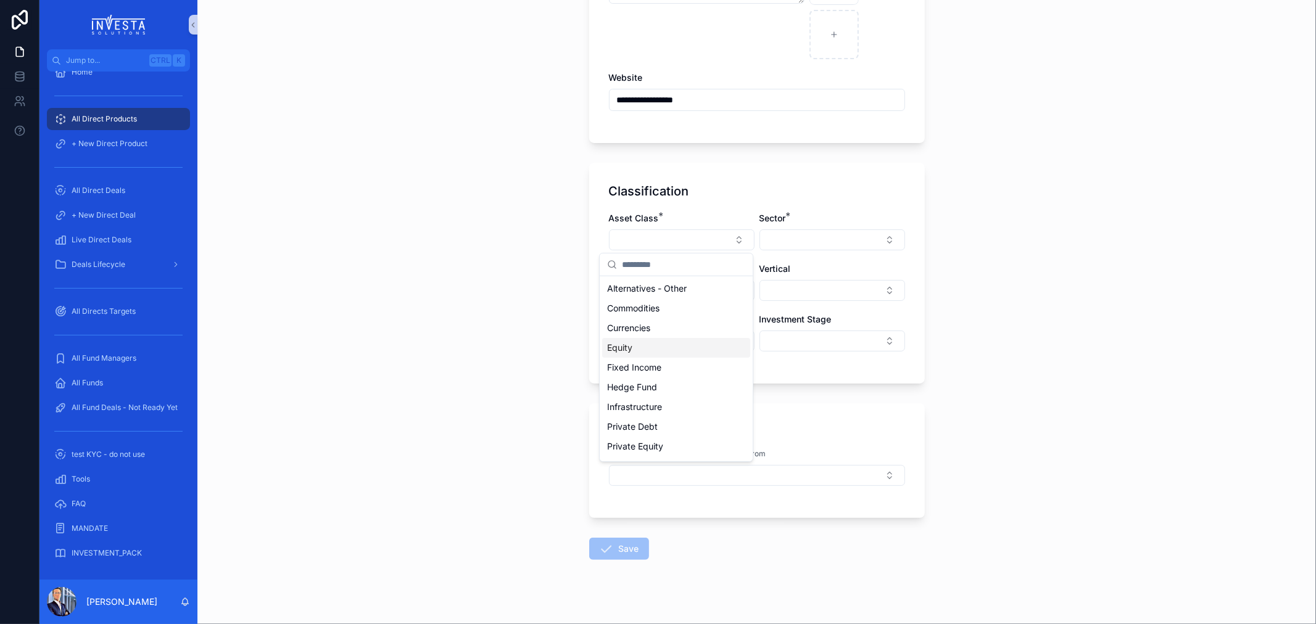
click at [647, 348] on div "Equity" at bounding box center [676, 348] width 148 height 20
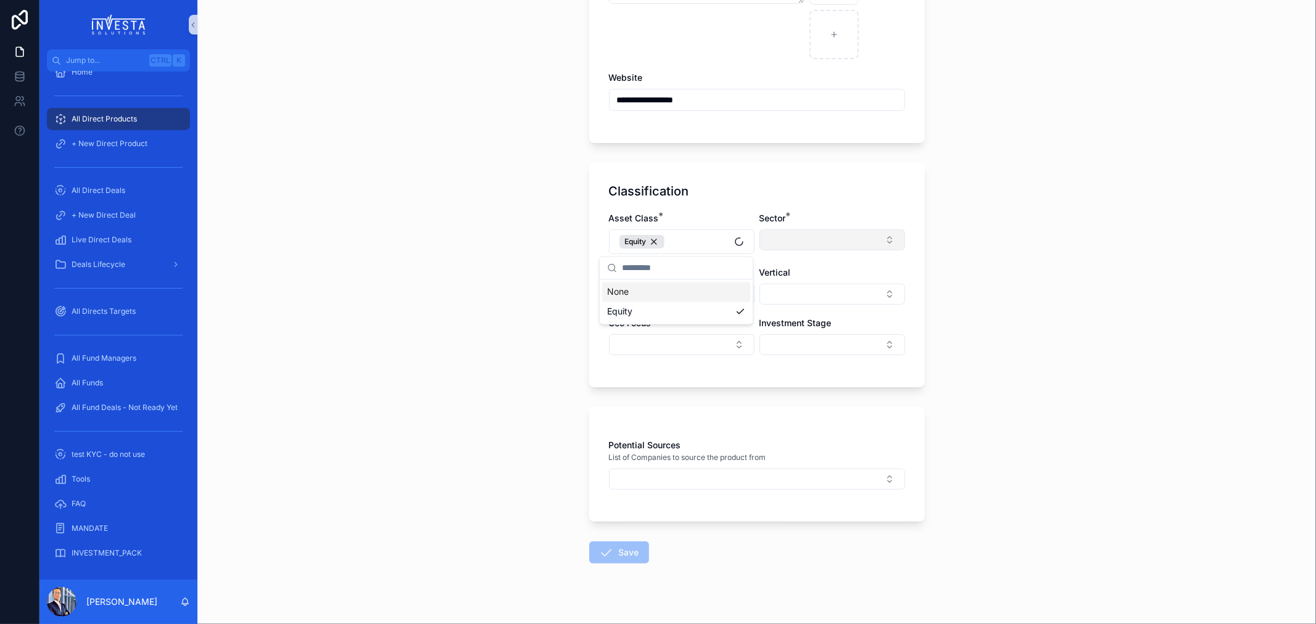
click at [803, 238] on button "Select Button" at bounding box center [832, 239] width 146 height 21
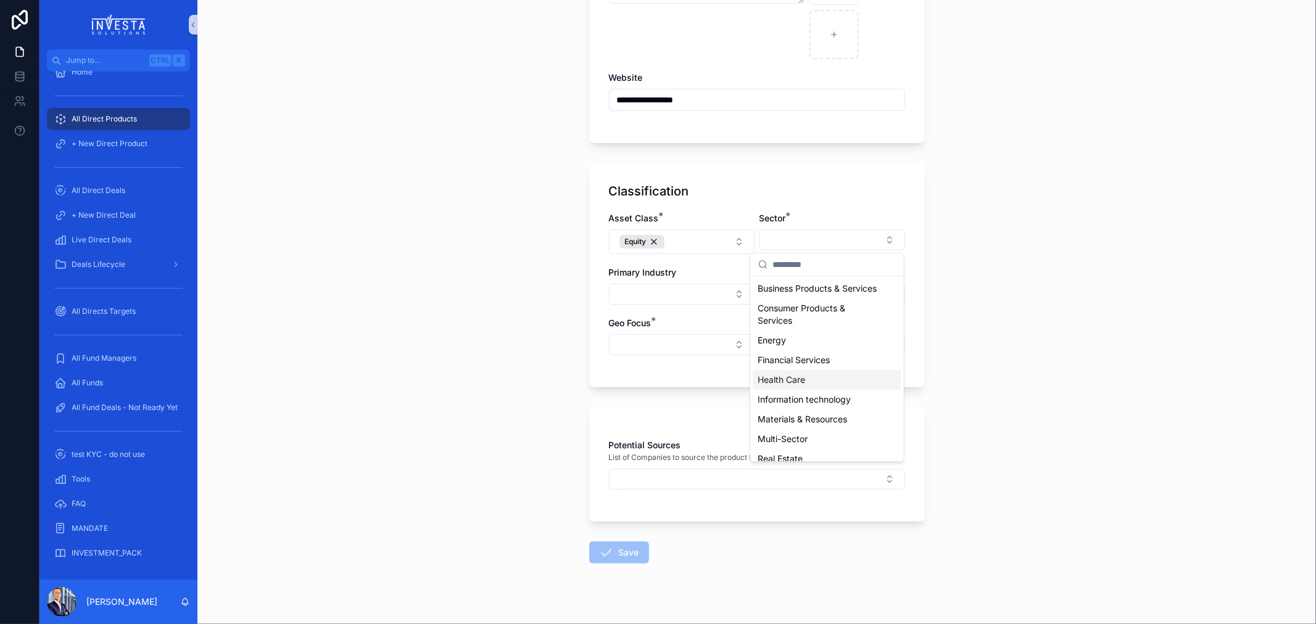
click at [798, 386] on span "Health Care" at bounding box center [782, 380] width 48 height 12
click at [714, 275] on div "Primary Industry" at bounding box center [682, 273] width 146 height 12
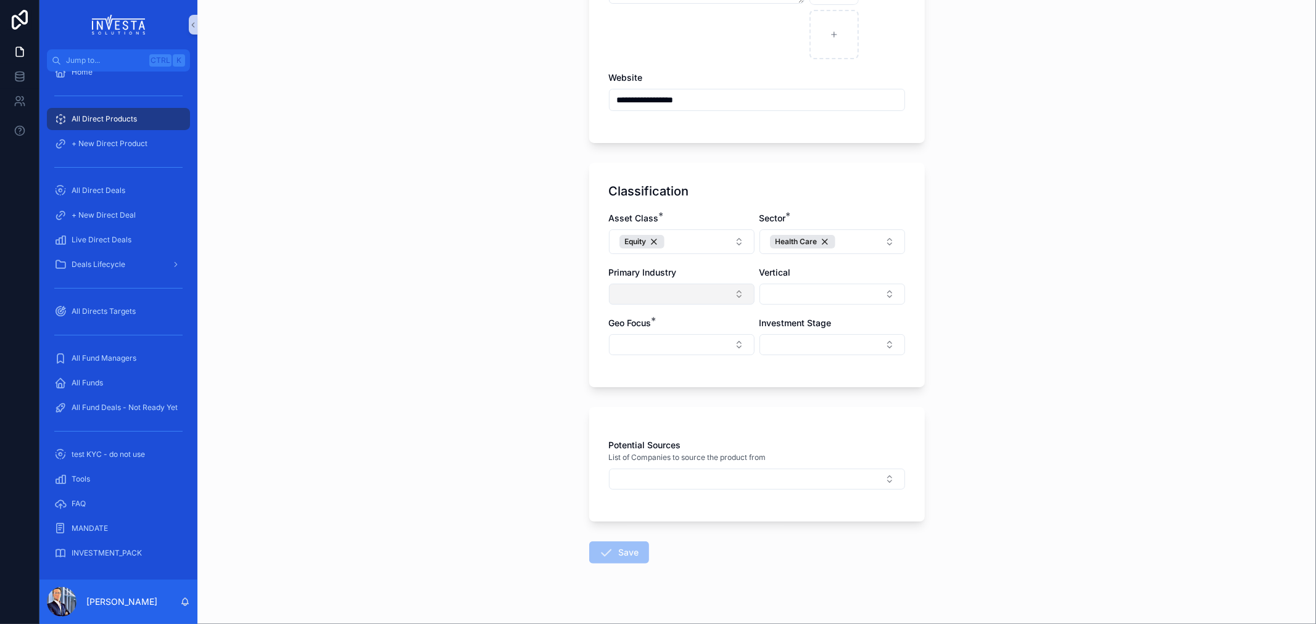
click at [707, 294] on button "Select Button" at bounding box center [682, 294] width 146 height 21
type input "*"
click at [812, 297] on button "Select Button" at bounding box center [832, 294] width 146 height 21
type input "****"
drag, startPoint x: 793, startPoint y: 341, endPoint x: 748, endPoint y: 337, distance: 45.2
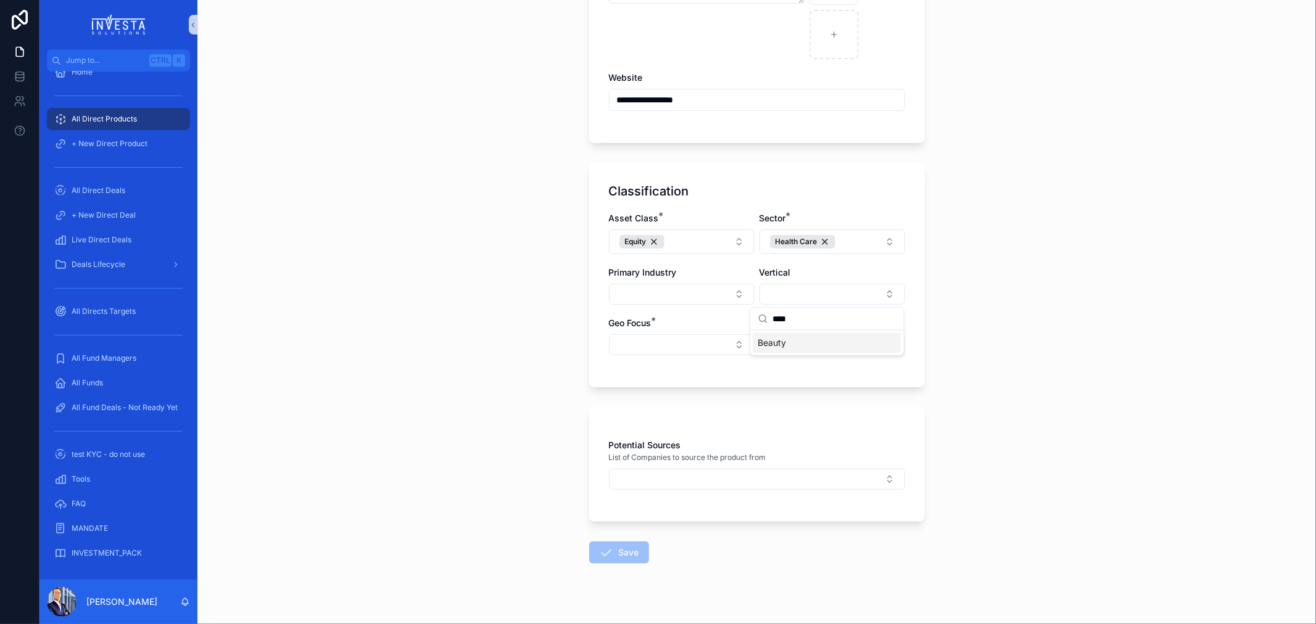
click at [792, 341] on div "Beauty" at bounding box center [827, 343] width 148 height 20
click at [685, 355] on button "Select Button" at bounding box center [682, 348] width 146 height 21
click at [634, 516] on div "WW" at bounding box center [676, 517] width 148 height 20
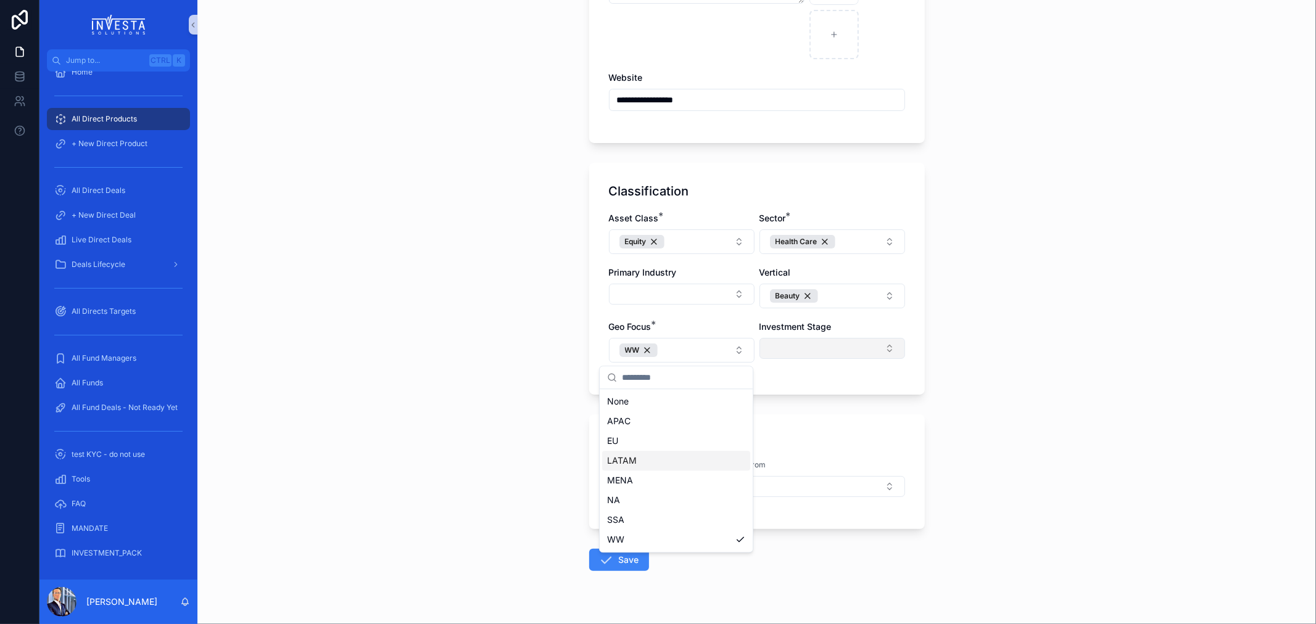
click at [842, 347] on button "Select Button" at bounding box center [832, 348] width 146 height 21
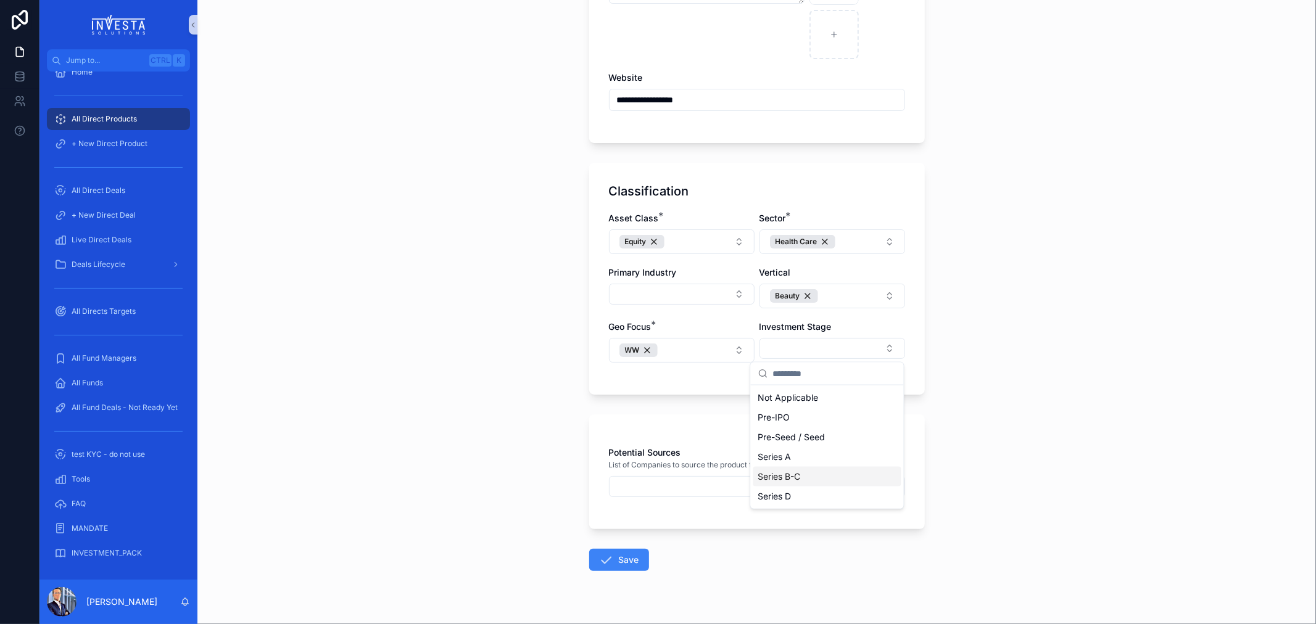
click at [775, 477] on span "Series B-C" at bounding box center [779, 477] width 43 height 12
click at [658, 445] on div "Potential Sources List of Companies to source the product from" at bounding box center [757, 472] width 336 height 115
click at [630, 491] on button "Select Button" at bounding box center [757, 486] width 296 height 21
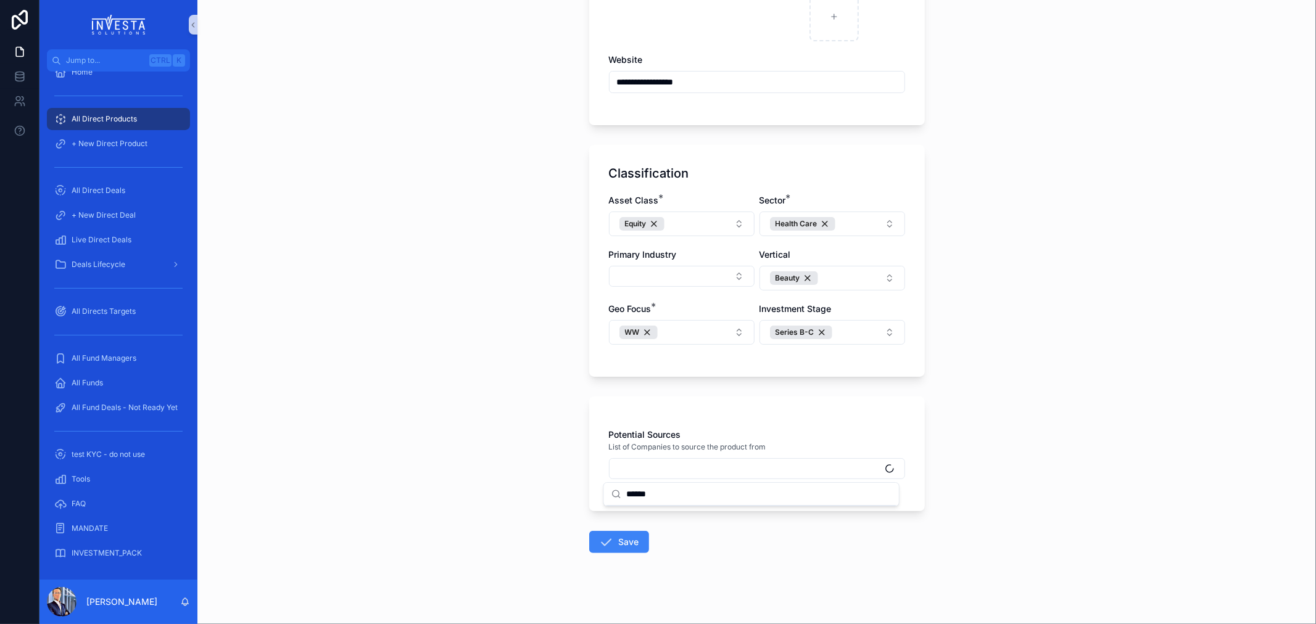
scroll to position [300, 0]
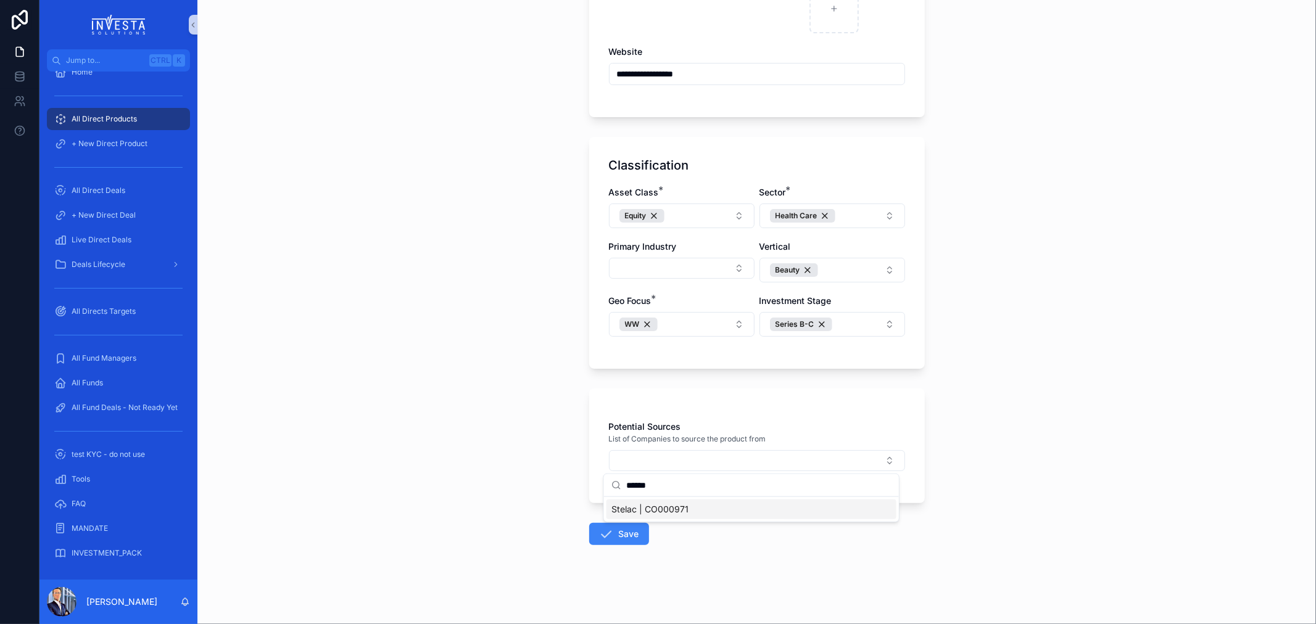
type input "******"
click at [631, 510] on span "Stelac | CO000971" at bounding box center [649, 509] width 77 height 12
click at [716, 545] on form "**********" at bounding box center [757, 215] width 336 height 824
click at [599, 538] on icon "scrollable content" at bounding box center [606, 537] width 15 height 15
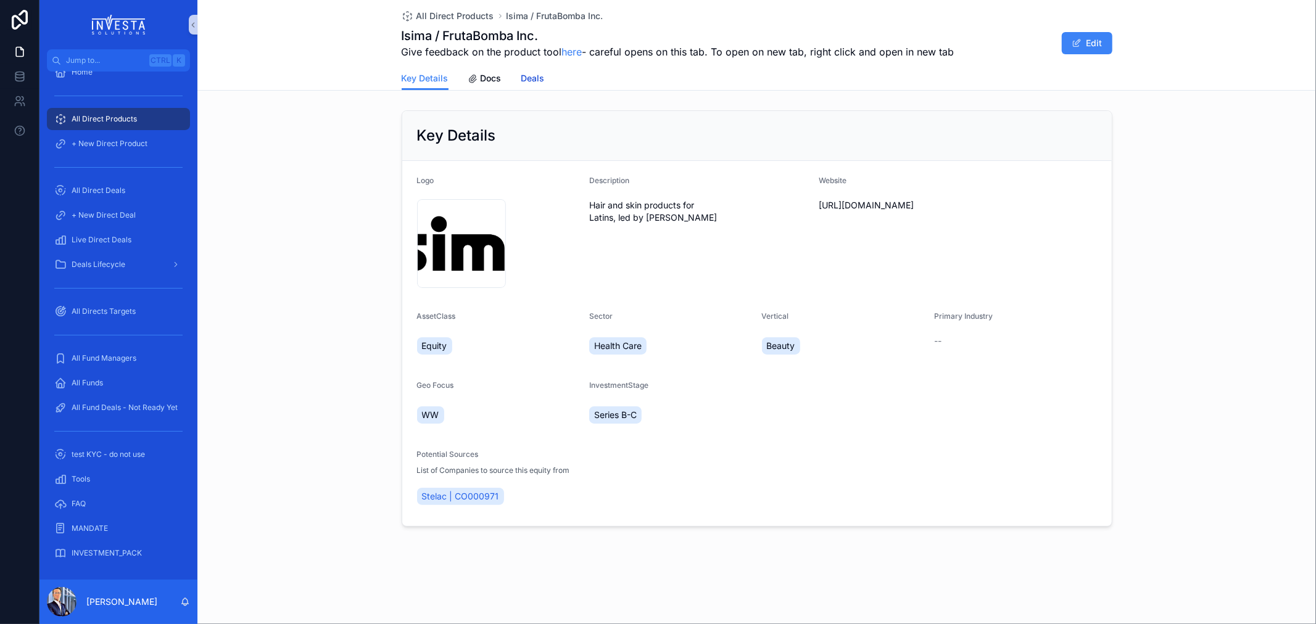
click at [540, 77] on span "Deals" at bounding box center [532, 78] width 23 height 12
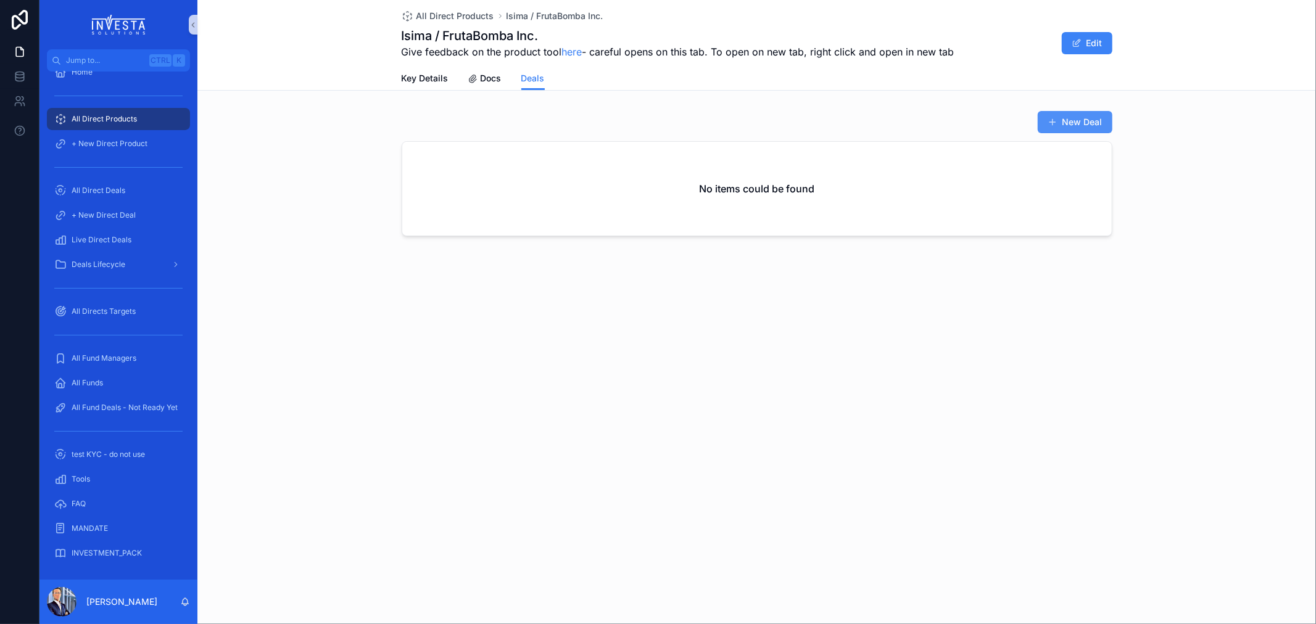
click at [1089, 122] on button "New Deal" at bounding box center [1075, 122] width 75 height 22
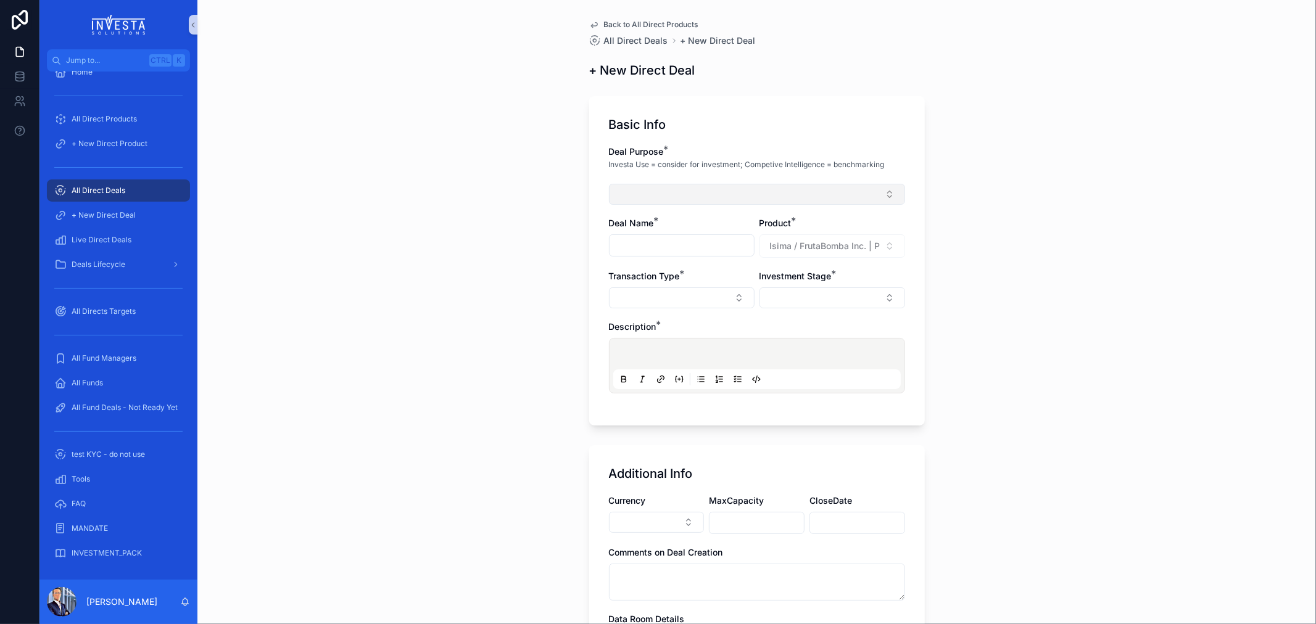
click at [699, 198] on button "Select Button" at bounding box center [757, 194] width 296 height 21
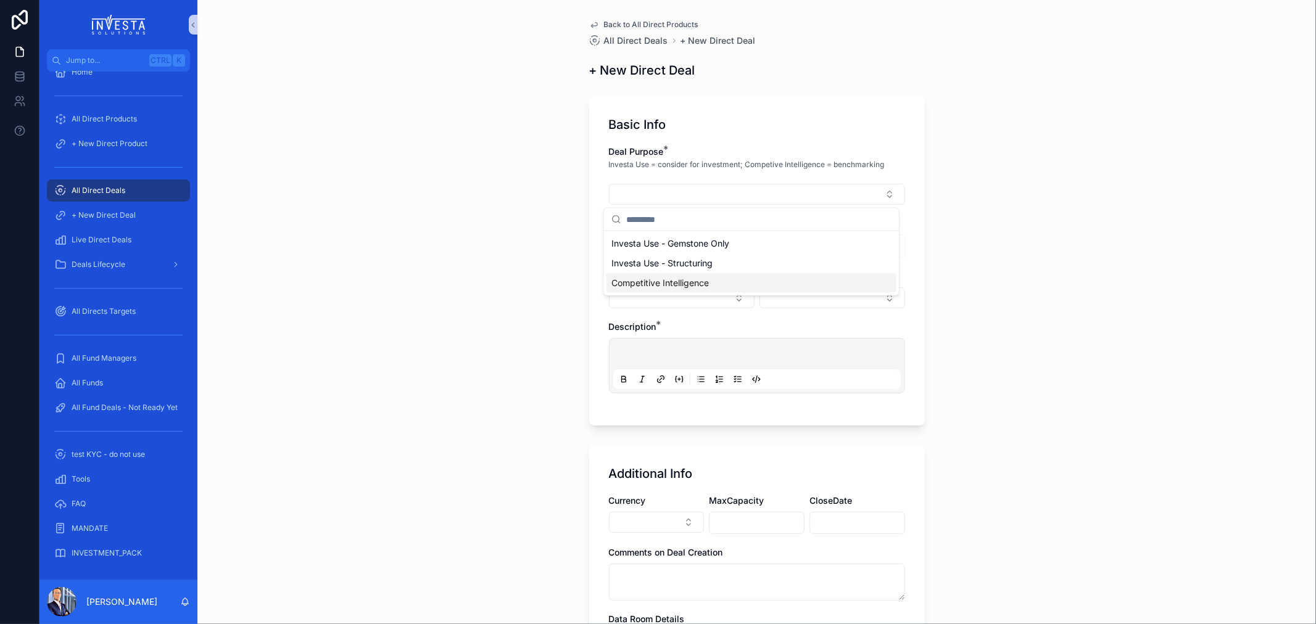
click at [692, 278] on span "Competitive Intelligence" at bounding box center [659, 283] width 97 height 12
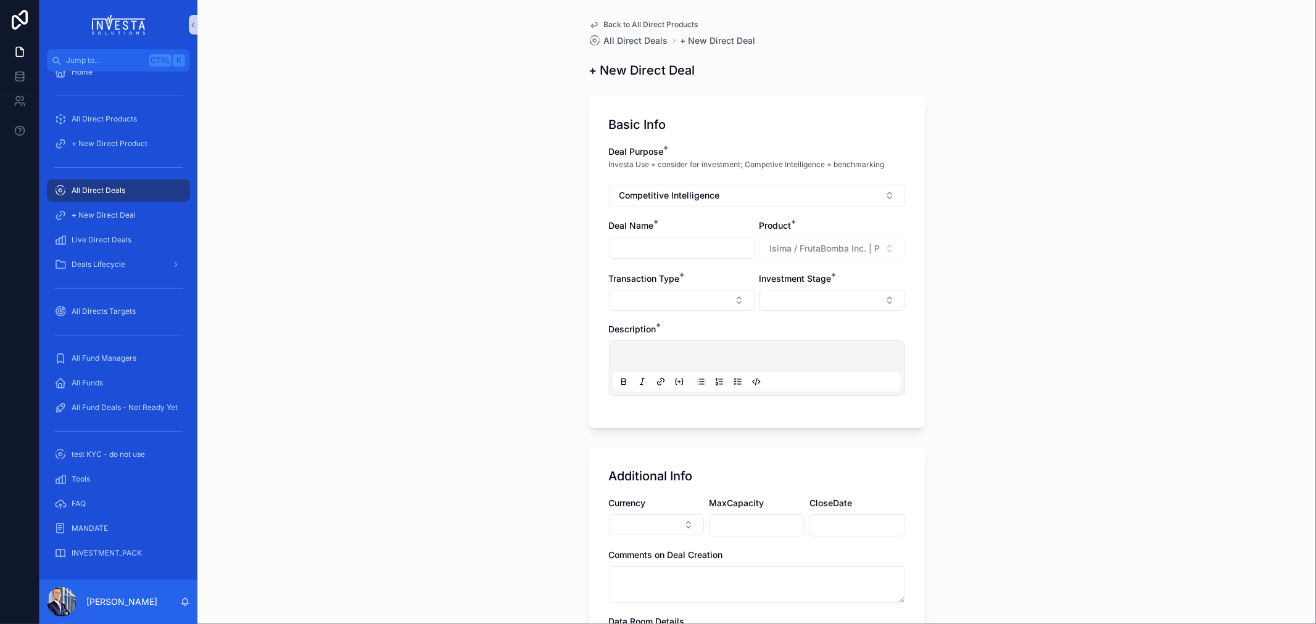
drag, startPoint x: 610, startPoint y: 231, endPoint x: 616, endPoint y: 248, distance: 17.8
click at [611, 232] on div "Deal Name *" at bounding box center [682, 240] width 146 height 41
click at [618, 250] on input "scrollable content" at bounding box center [682, 247] width 144 height 17
click at [709, 352] on div "scrollable content" at bounding box center [756, 368] width 287 height 47
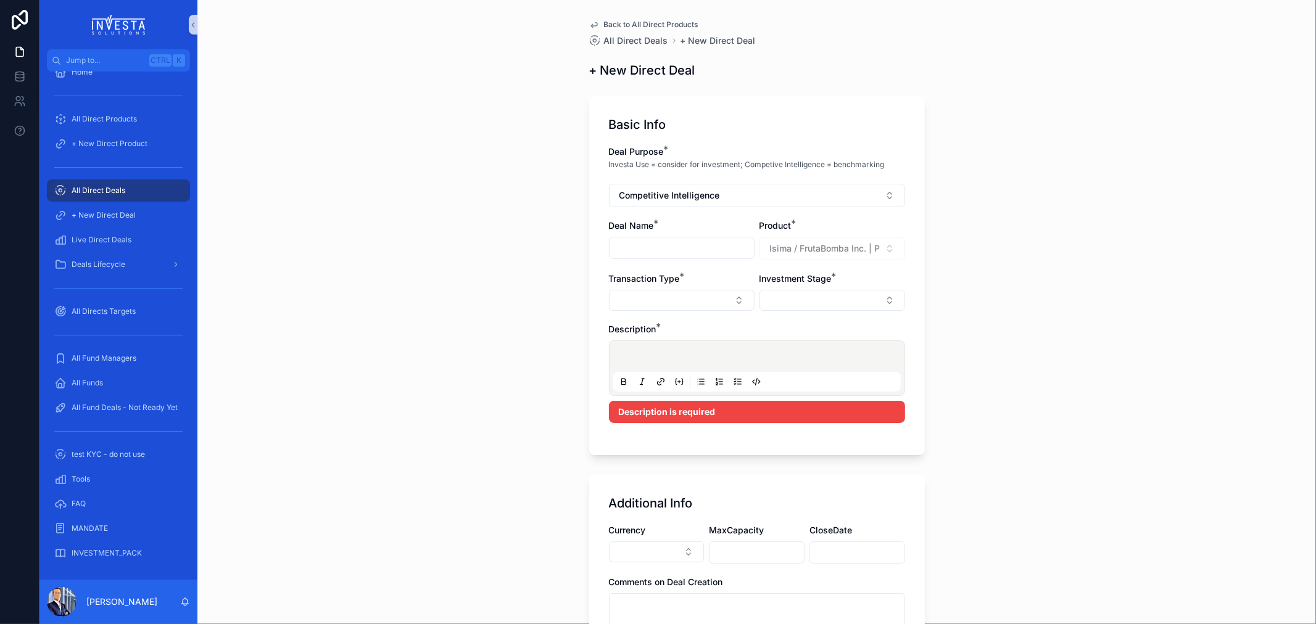
click at [657, 357] on p "scrollable content" at bounding box center [759, 358] width 287 height 12
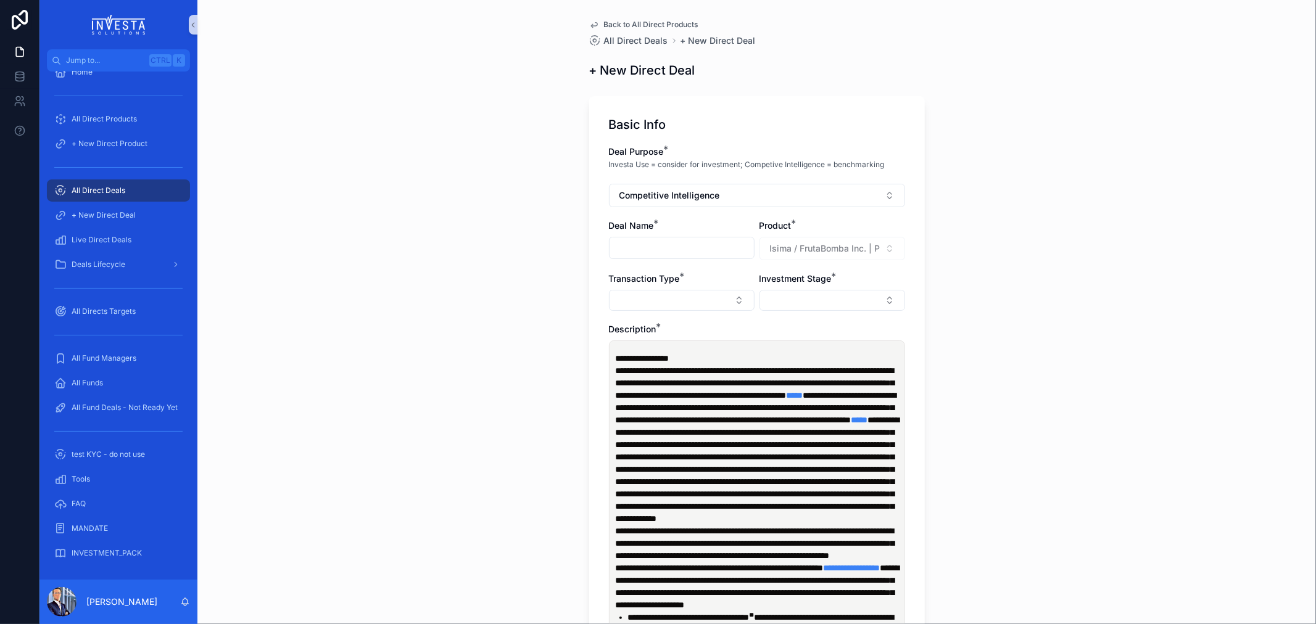
click at [704, 252] on input "scrollable content" at bounding box center [682, 247] width 144 height 17
type input "**********"
click at [710, 299] on button "Select Button" at bounding box center [682, 300] width 146 height 21
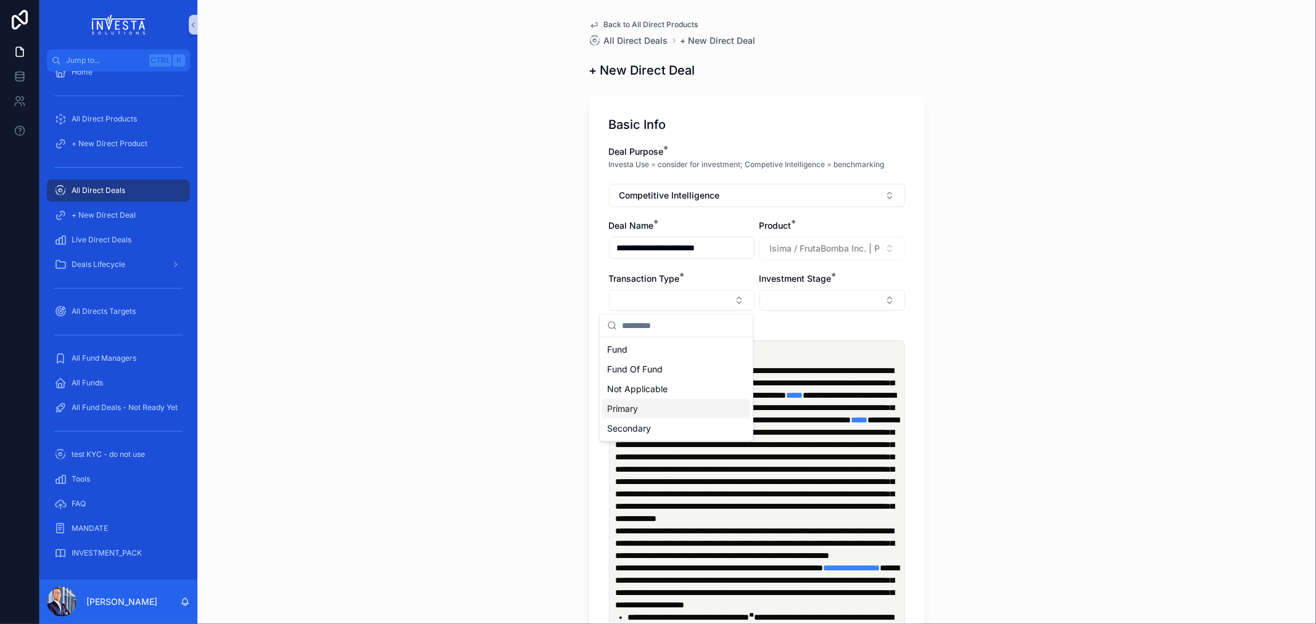
click at [640, 408] on div "Primary" at bounding box center [676, 409] width 148 height 20
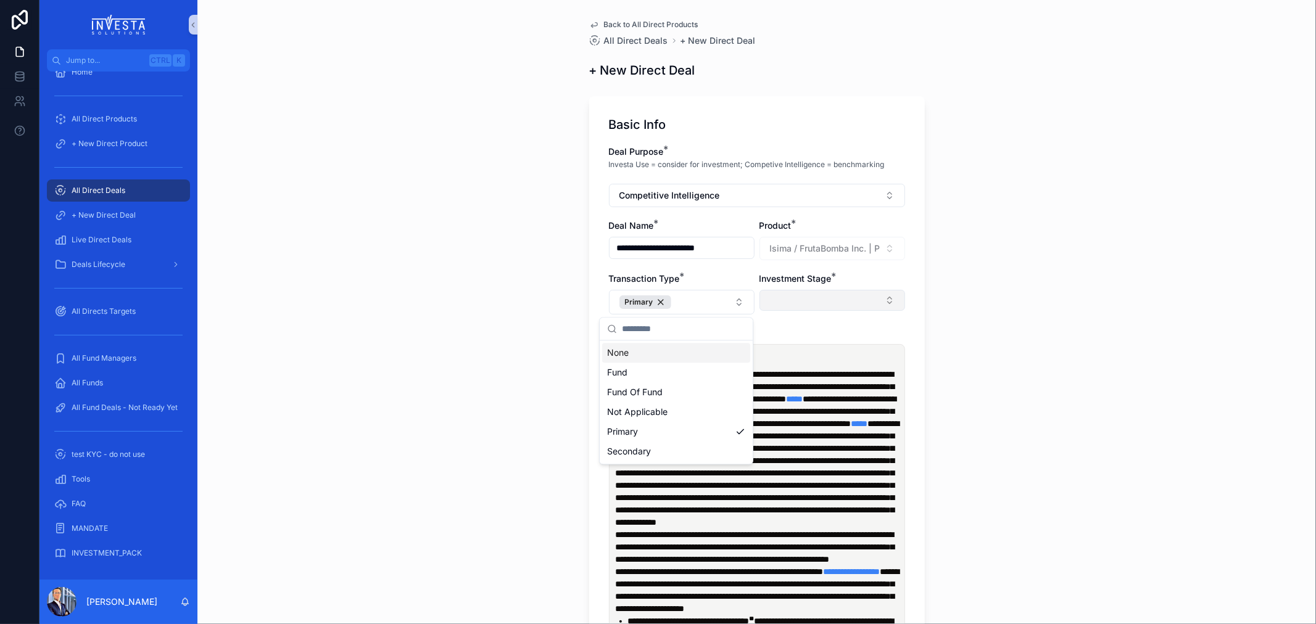
click at [807, 300] on button "Select Button" at bounding box center [832, 300] width 146 height 21
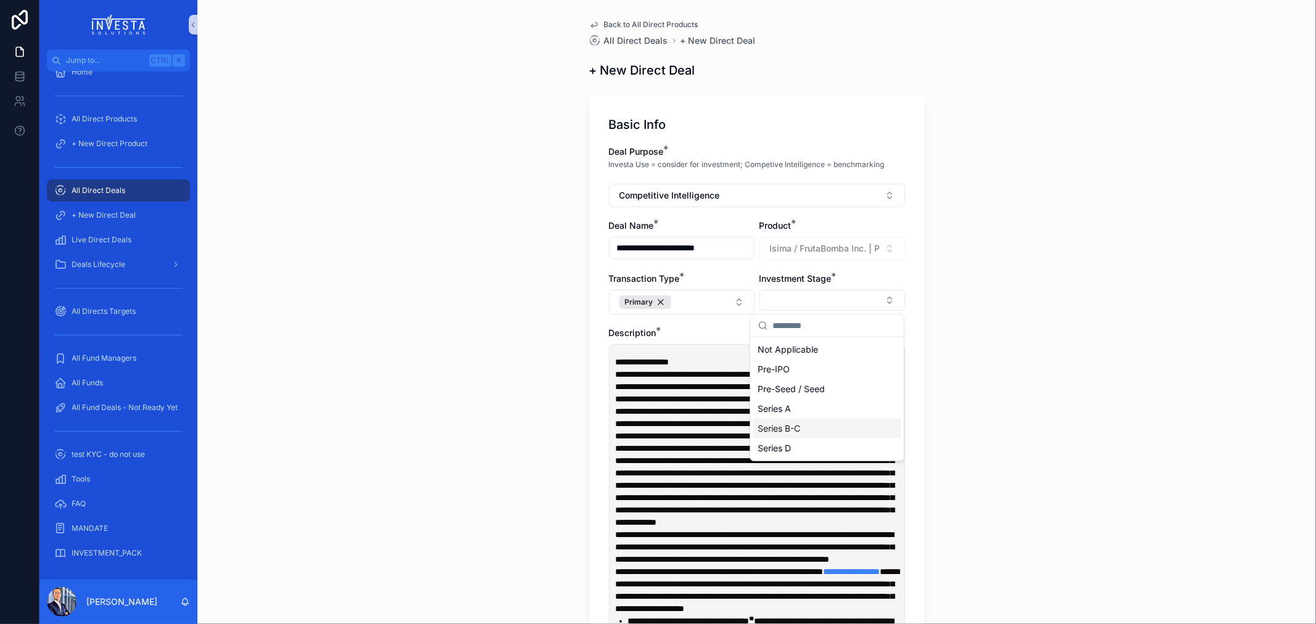
click at [788, 426] on span "Series B-C" at bounding box center [779, 429] width 43 height 12
click at [1052, 363] on div "**********" at bounding box center [756, 312] width 1118 height 624
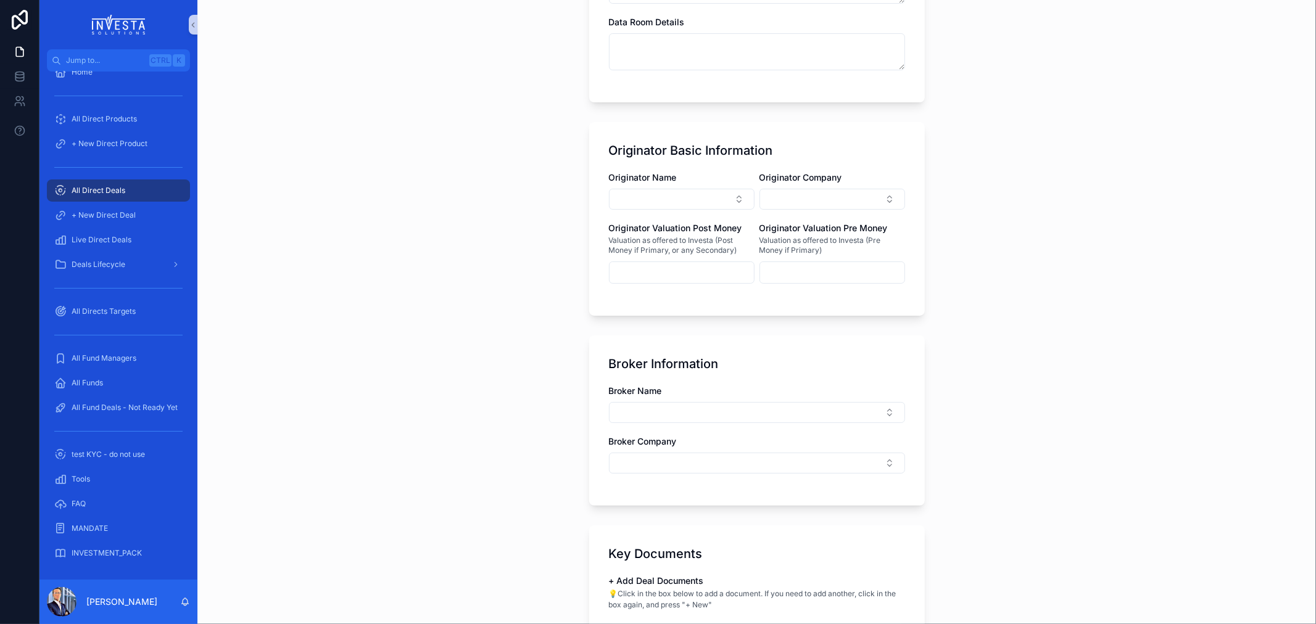
scroll to position [1576, 0]
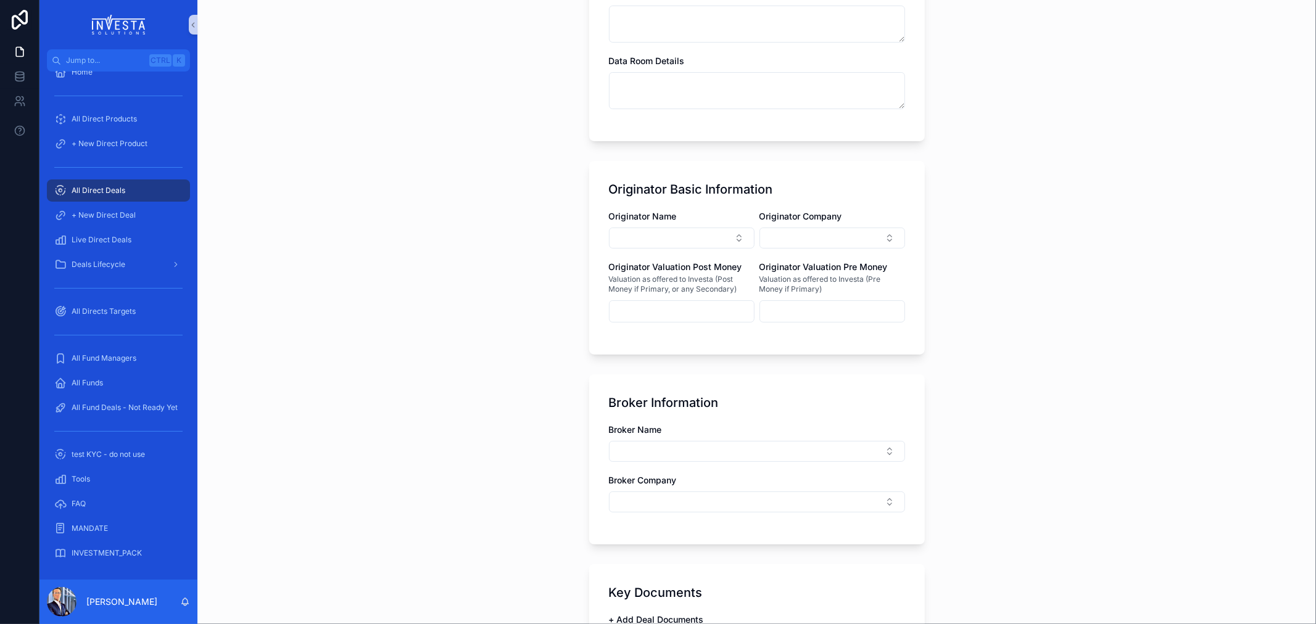
click at [599, 243] on input "***" at bounding box center [658, 248] width 123 height 22
type input "***"
click at [603, 274] on div "USD" at bounding box center [651, 272] width 148 height 20
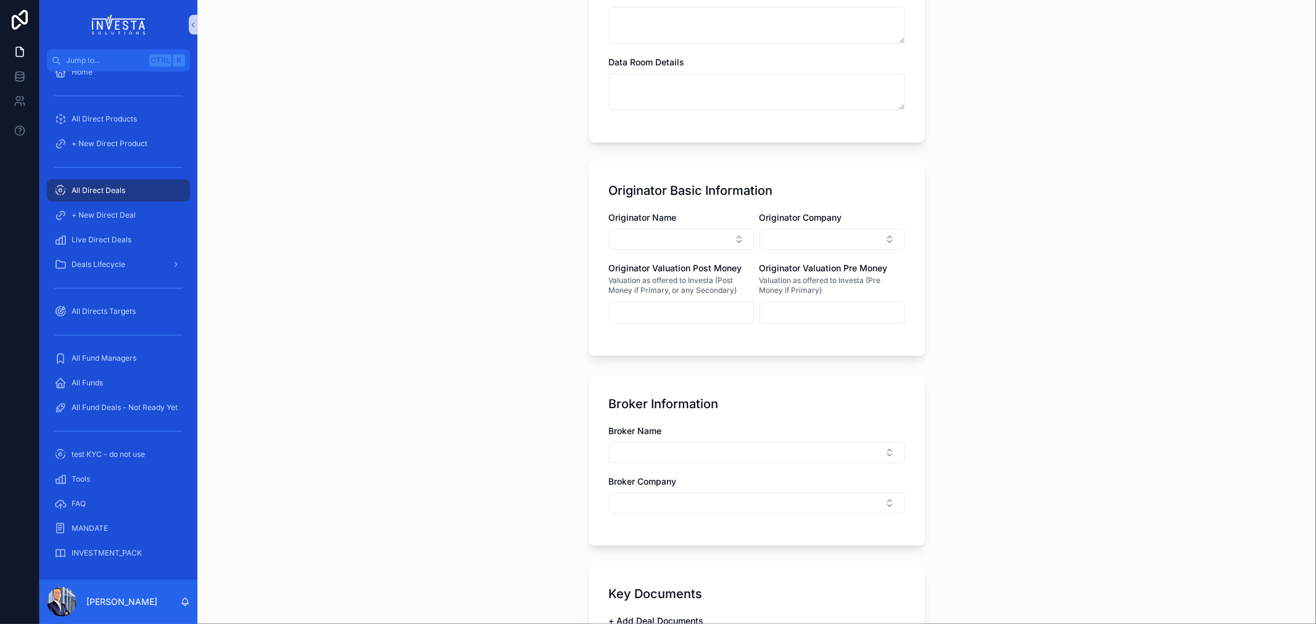
type input "*********"
click at [595, 143] on div "Additional Info Currency USD MaxCapacity ********* CloseDate Comments on Deal C…" at bounding box center [757, 14] width 336 height 255
click at [594, 143] on div "Additional Info Currency USD MaxCapacity ********* CloseDate Comments on Deal C…" at bounding box center [757, 14] width 336 height 255
click at [680, 110] on textarea "scrollable content" at bounding box center [757, 91] width 296 height 37
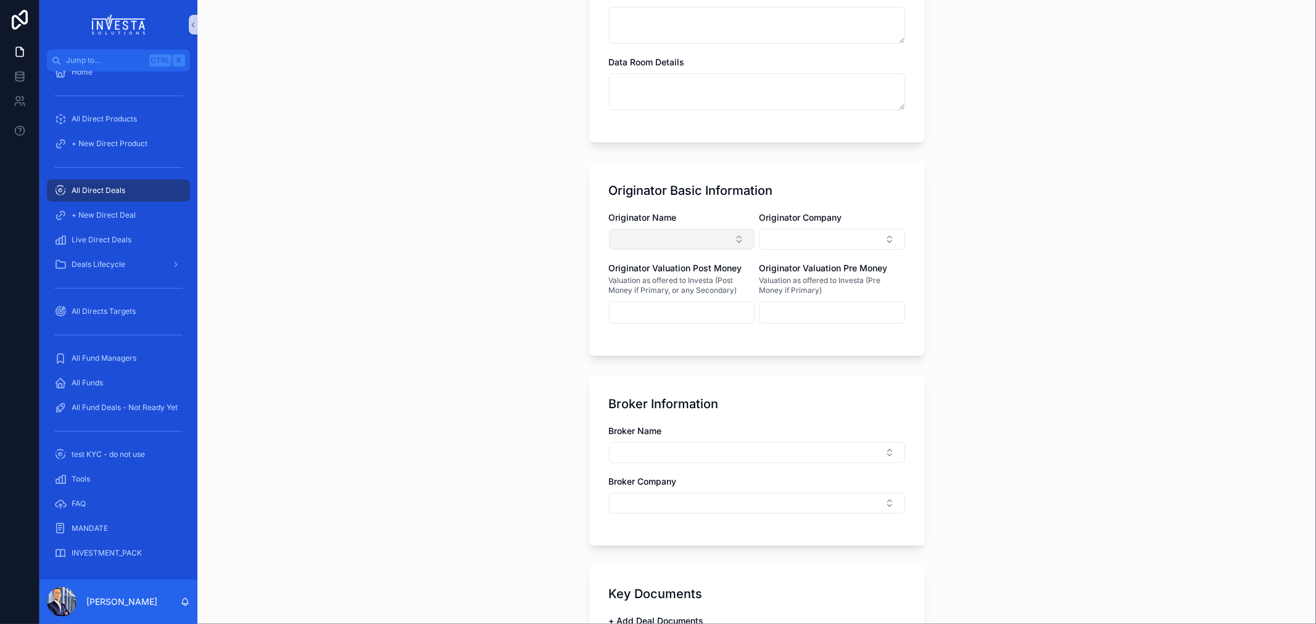
click at [679, 250] on button "Select Button" at bounding box center [682, 239] width 146 height 21
click at [834, 250] on button "Select Button" at bounding box center [832, 239] width 146 height 21
type input "******"
click at [819, 551] on span "Stelac | CO000971" at bounding box center [796, 548] width 77 height 12
click at [998, 495] on div "**********" at bounding box center [756, 312] width 1118 height 624
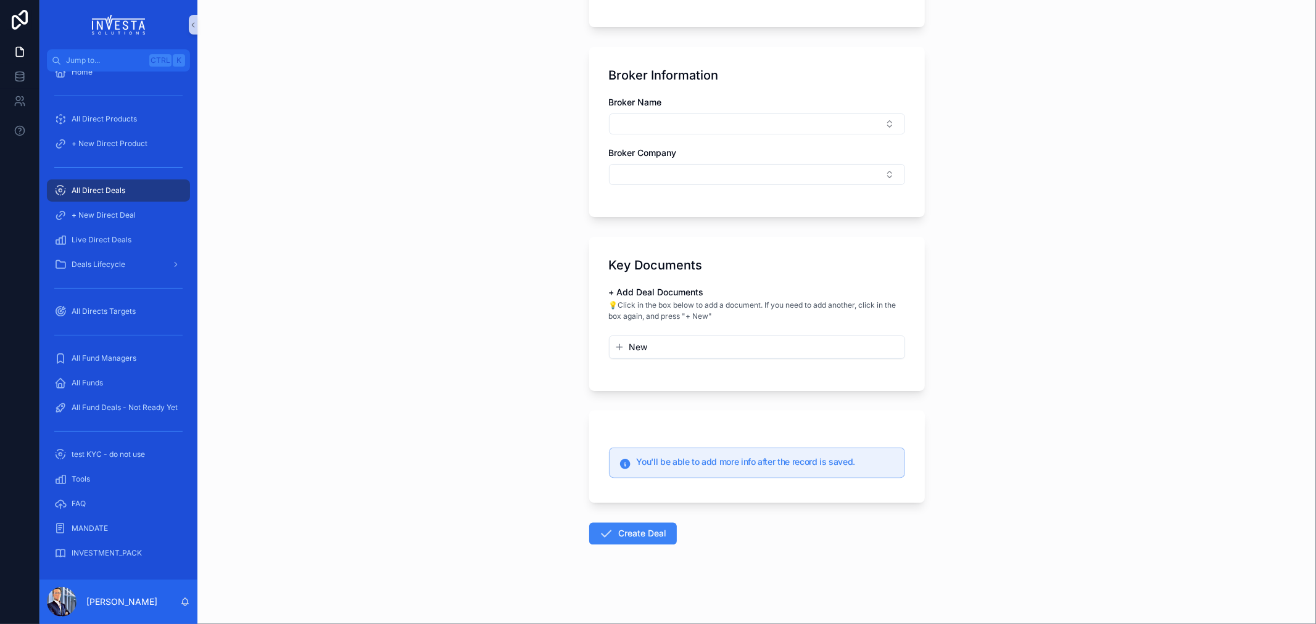
scroll to position [2167, 0]
click at [620, 537] on button "Create Deal" at bounding box center [633, 534] width 88 height 22
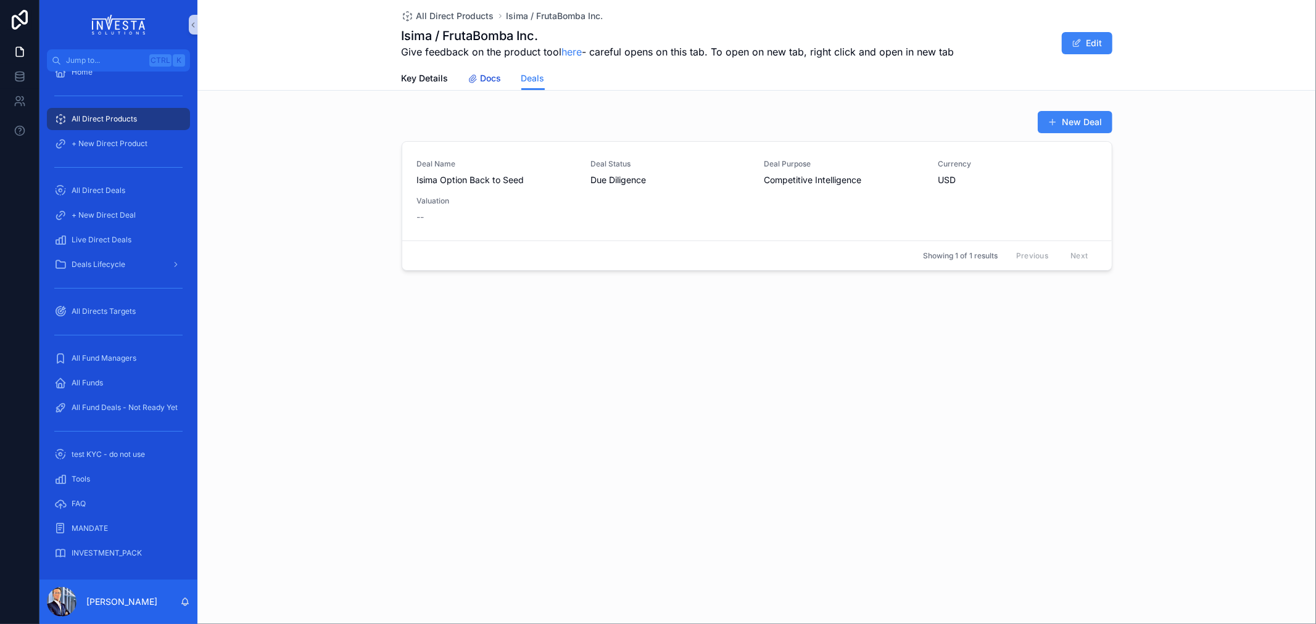
click at [486, 86] on link "Docs" at bounding box center [484, 79] width 33 height 25
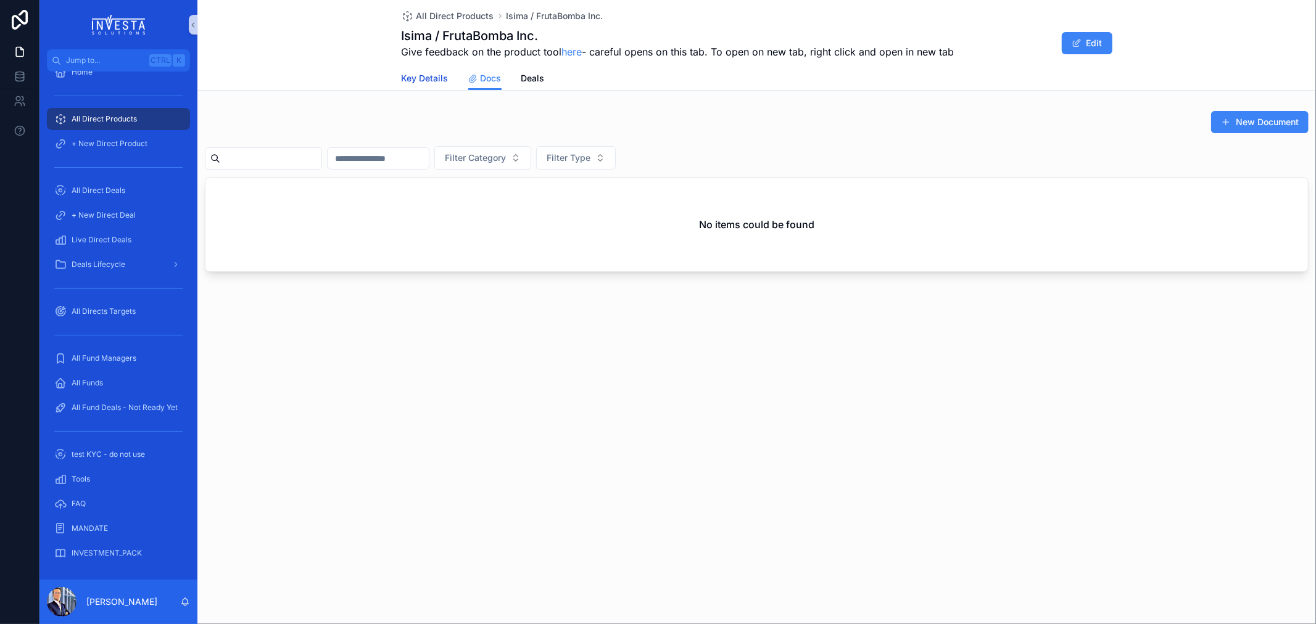
click at [426, 75] on span "Key Details" at bounding box center [425, 78] width 47 height 12
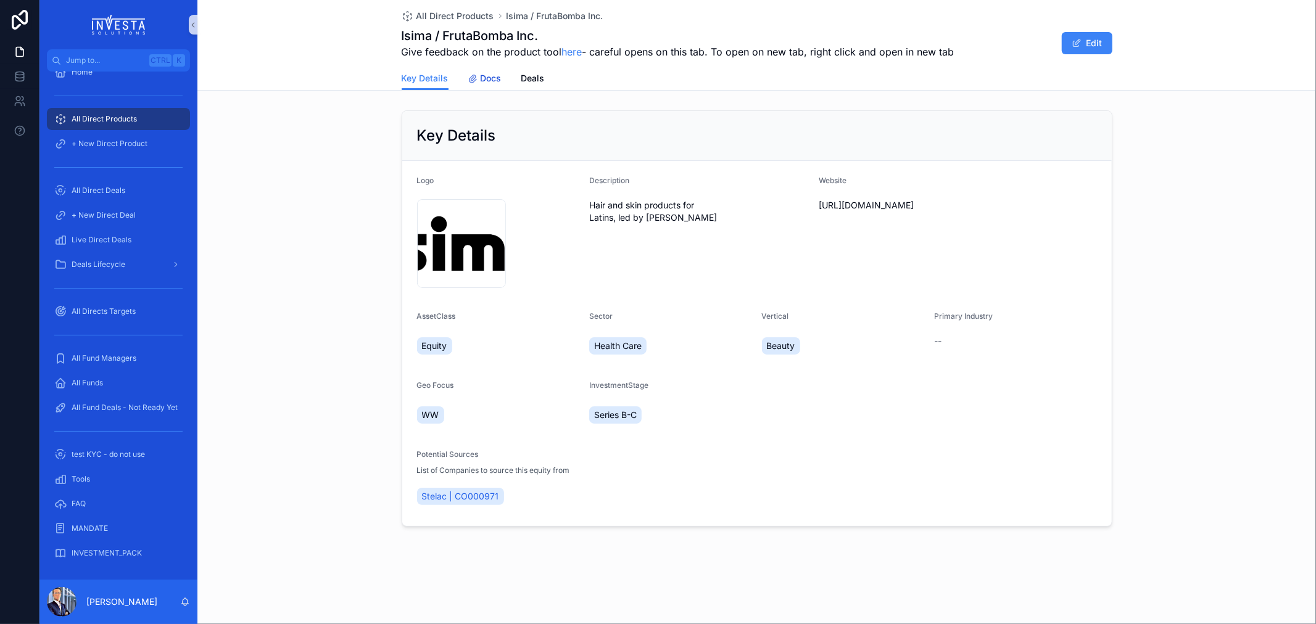
click at [489, 81] on span "Docs" at bounding box center [491, 78] width 21 height 12
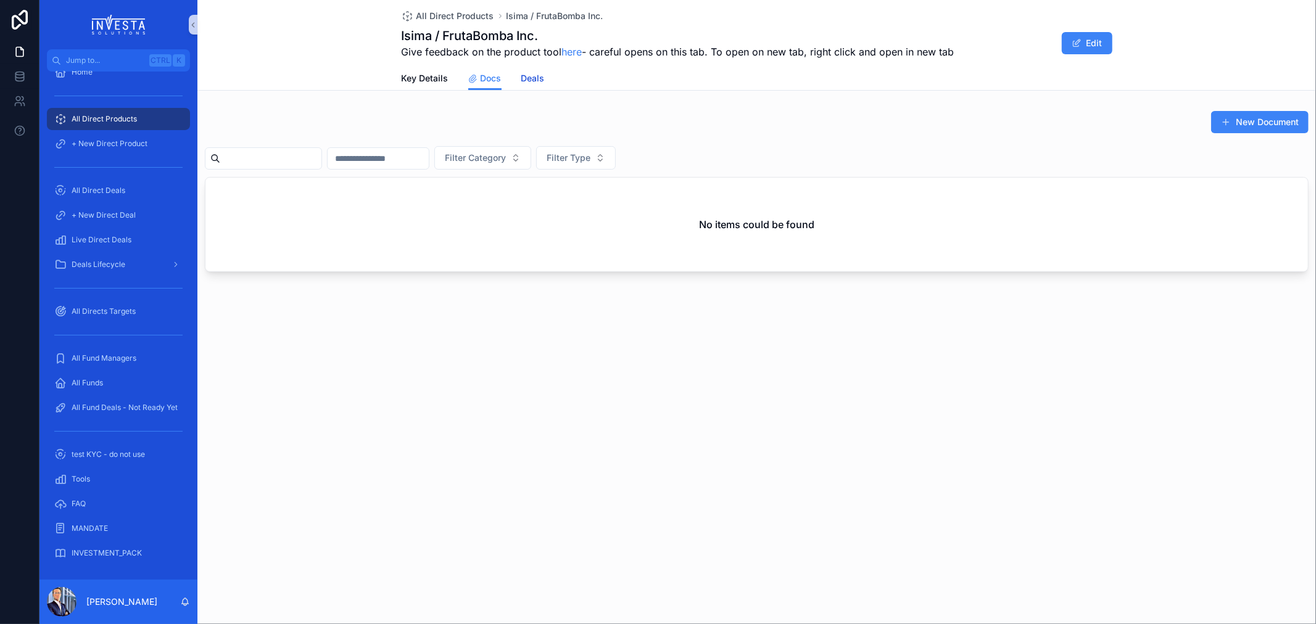
click at [532, 75] on span "Deals" at bounding box center [532, 78] width 23 height 12
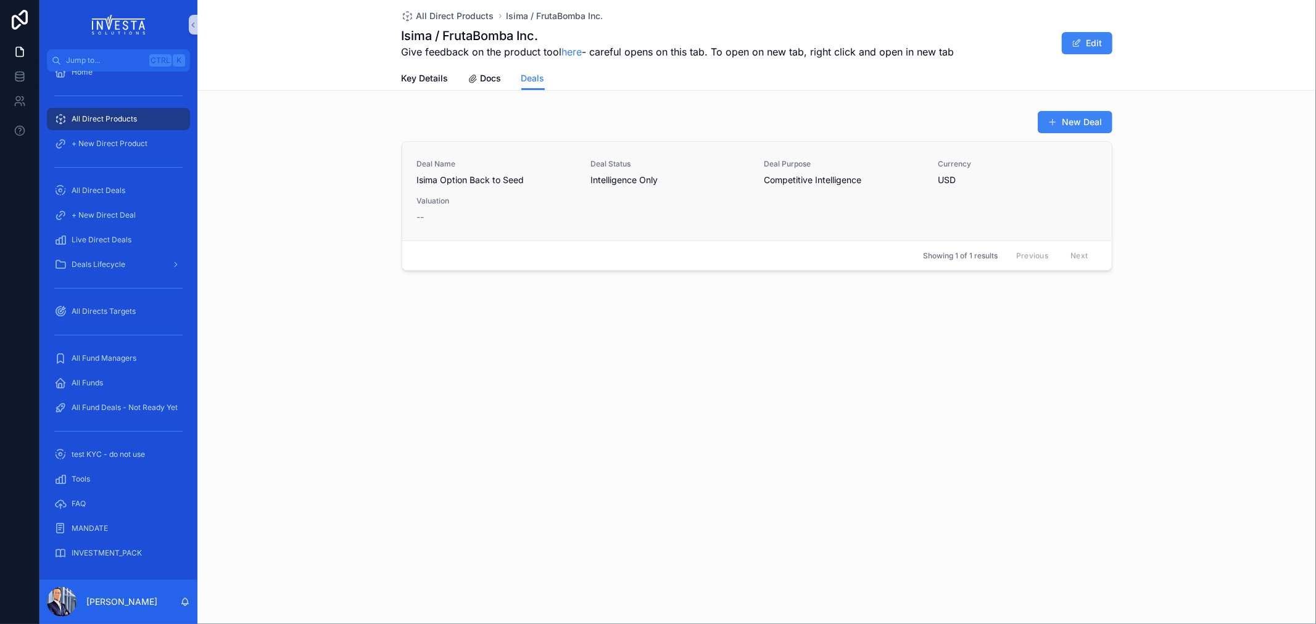
click at [476, 176] on span "Isima Option Back to Seed" at bounding box center [496, 180] width 159 height 12
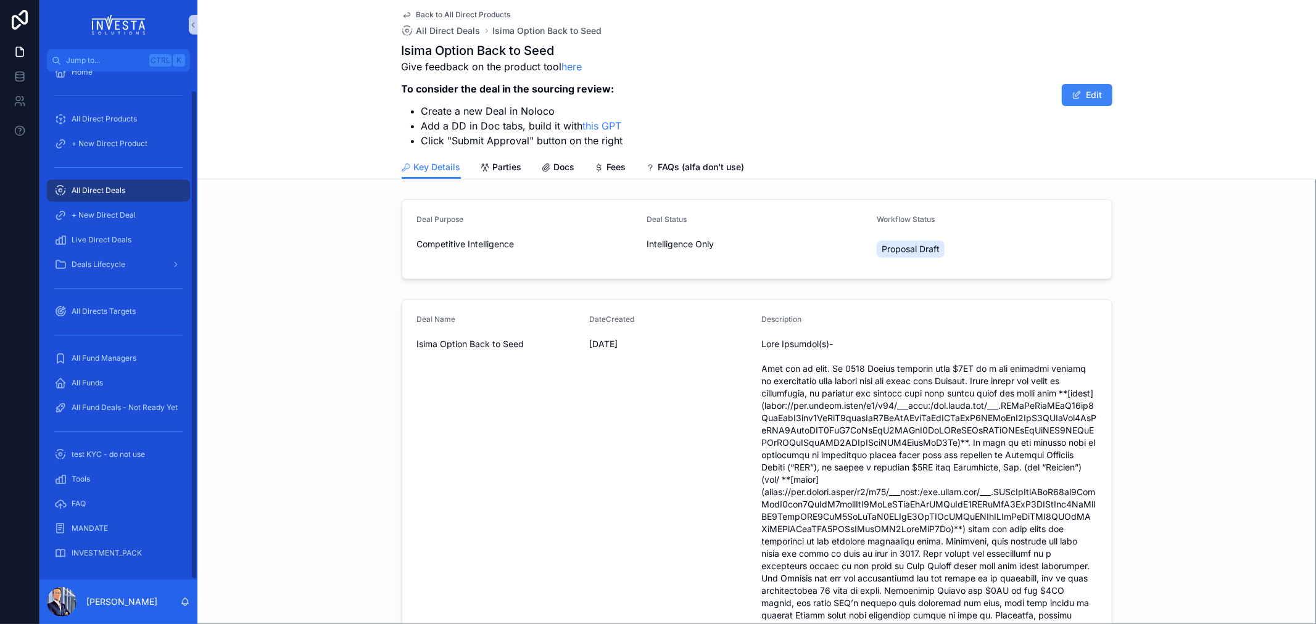
click at [123, 189] on span "All Direct Deals" at bounding box center [99, 191] width 54 height 10
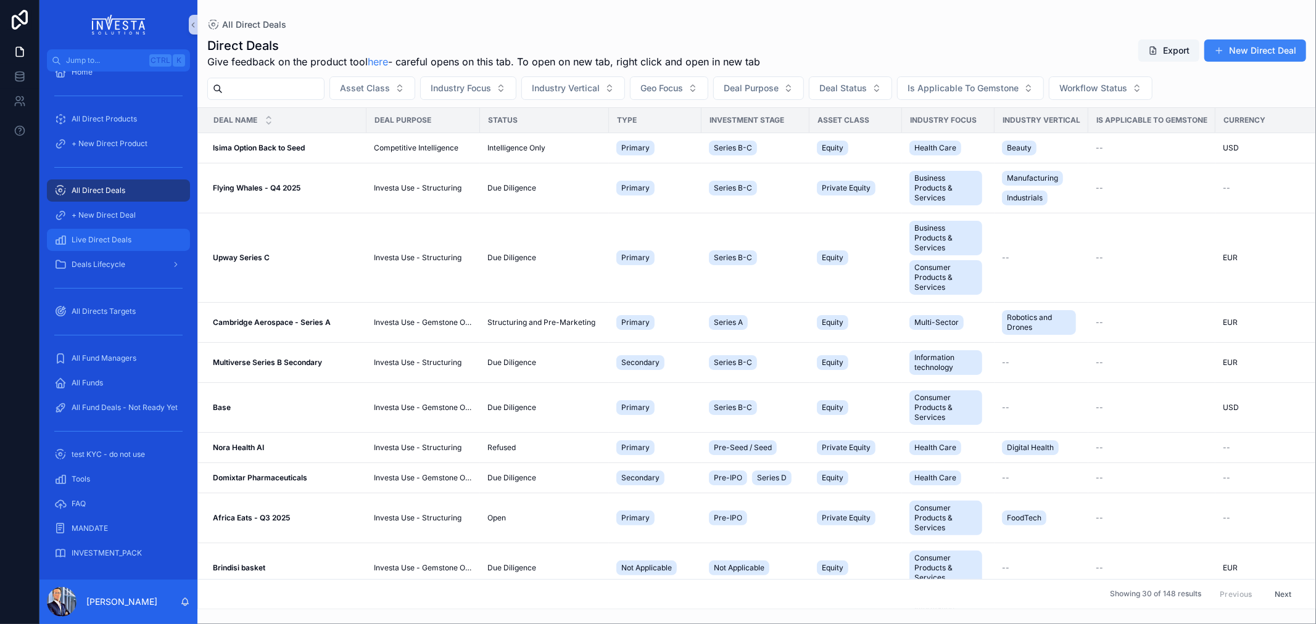
click at [112, 238] on span "Live Direct Deals" at bounding box center [102, 240] width 60 height 10
